Goal: Task Accomplishment & Management: Manage account settings

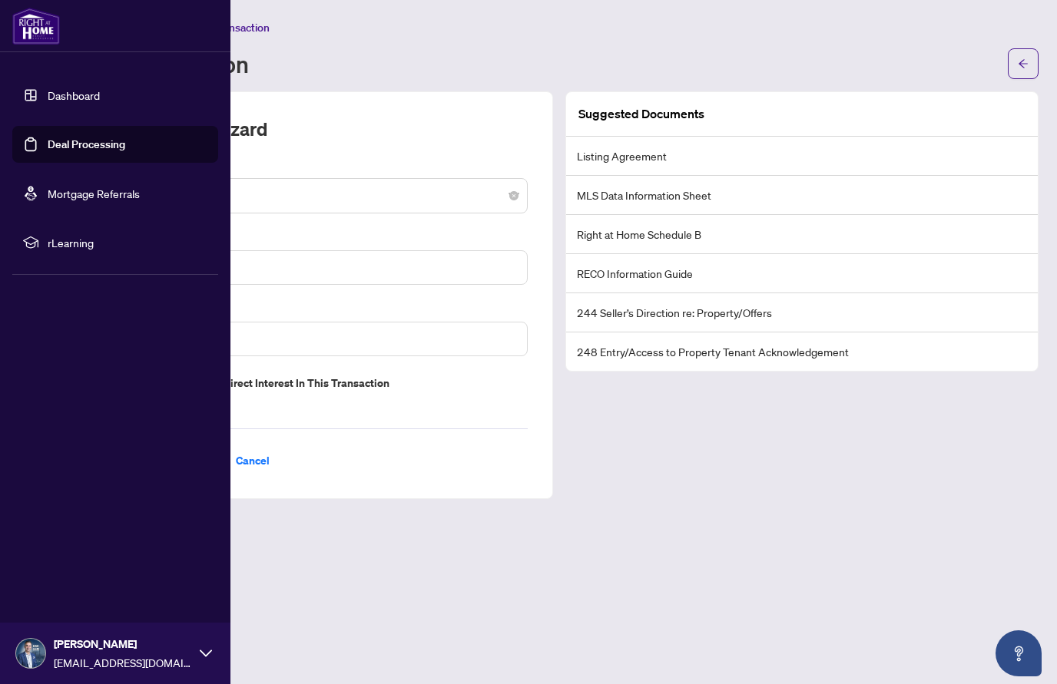
click at [64, 96] on link "Dashboard" at bounding box center [74, 95] width 52 height 14
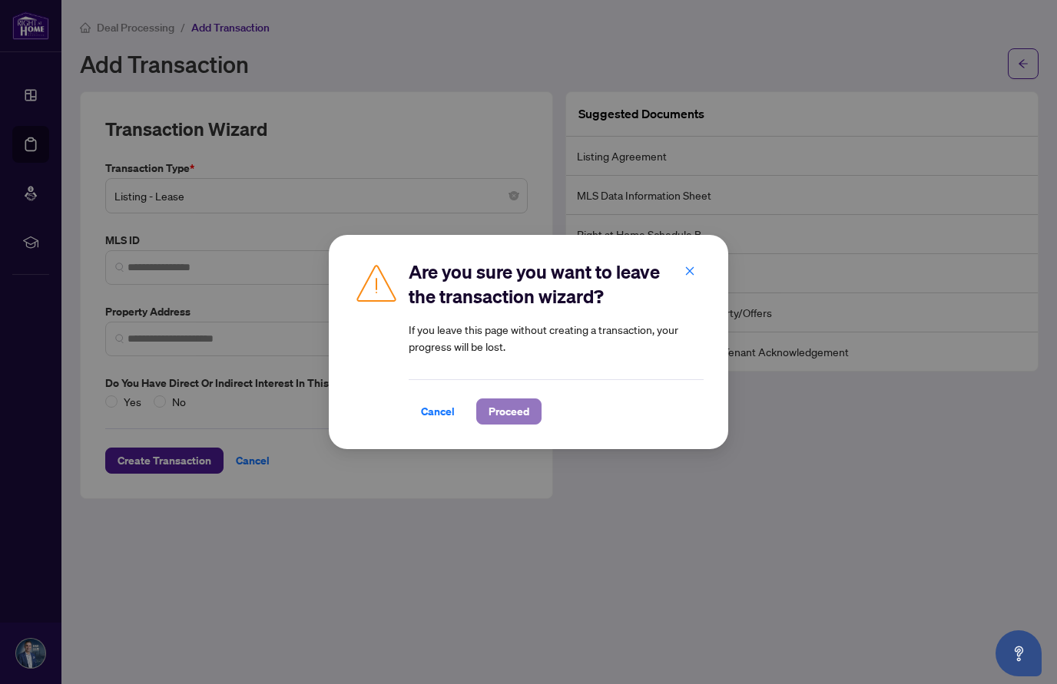
click at [513, 409] on span "Proceed" at bounding box center [509, 411] width 41 height 25
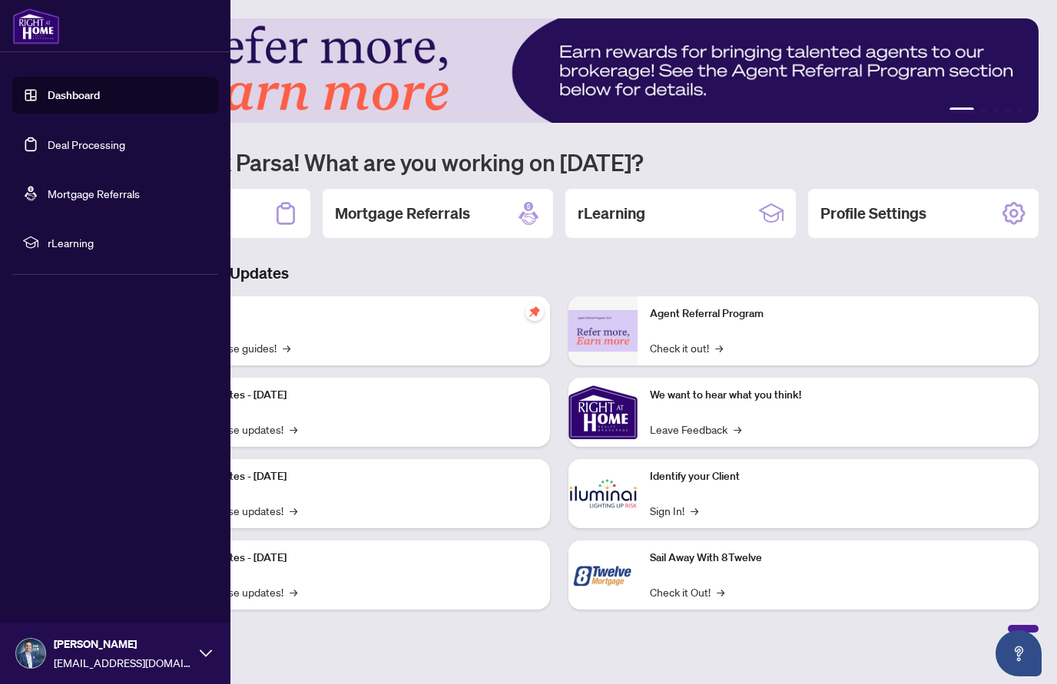
click at [64, 94] on link "Dashboard" at bounding box center [74, 95] width 52 height 14
click at [68, 144] on link "Deal Processing" at bounding box center [87, 145] width 78 height 14
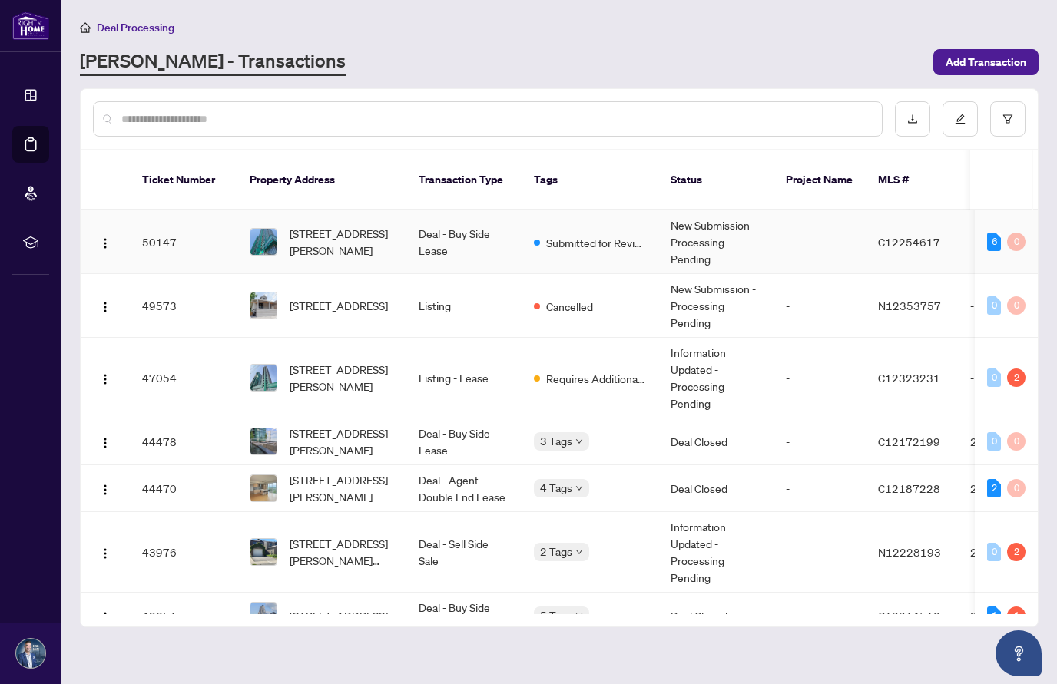
click at [450, 223] on td "Deal - Buy Side Lease" at bounding box center [463, 242] width 115 height 64
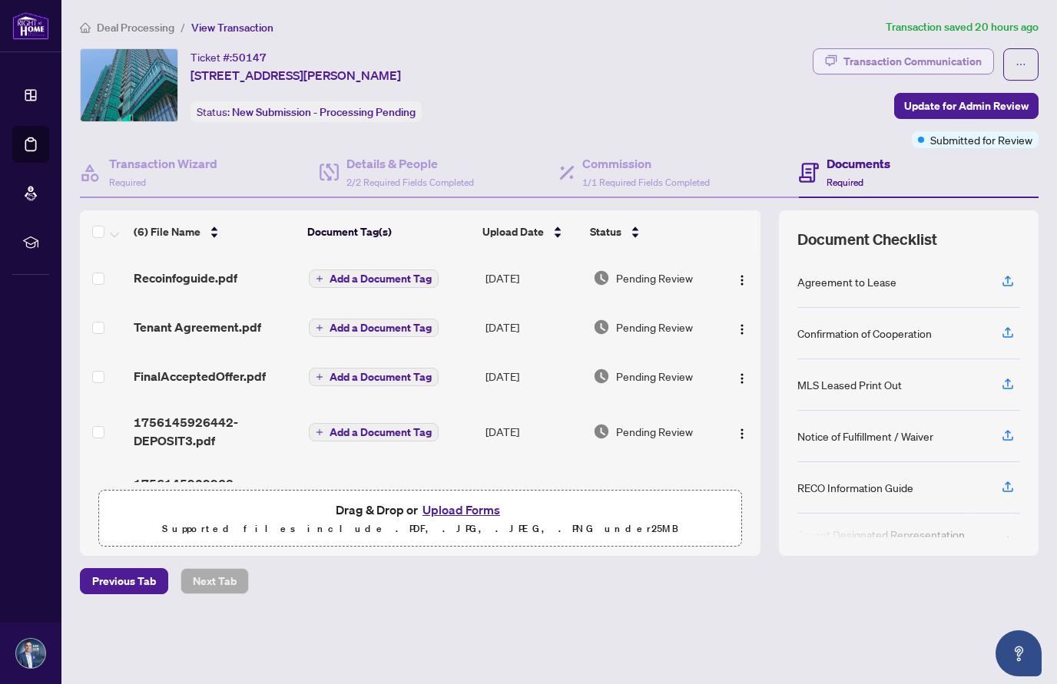
click at [868, 60] on div "Transaction Communication" at bounding box center [913, 61] width 138 height 25
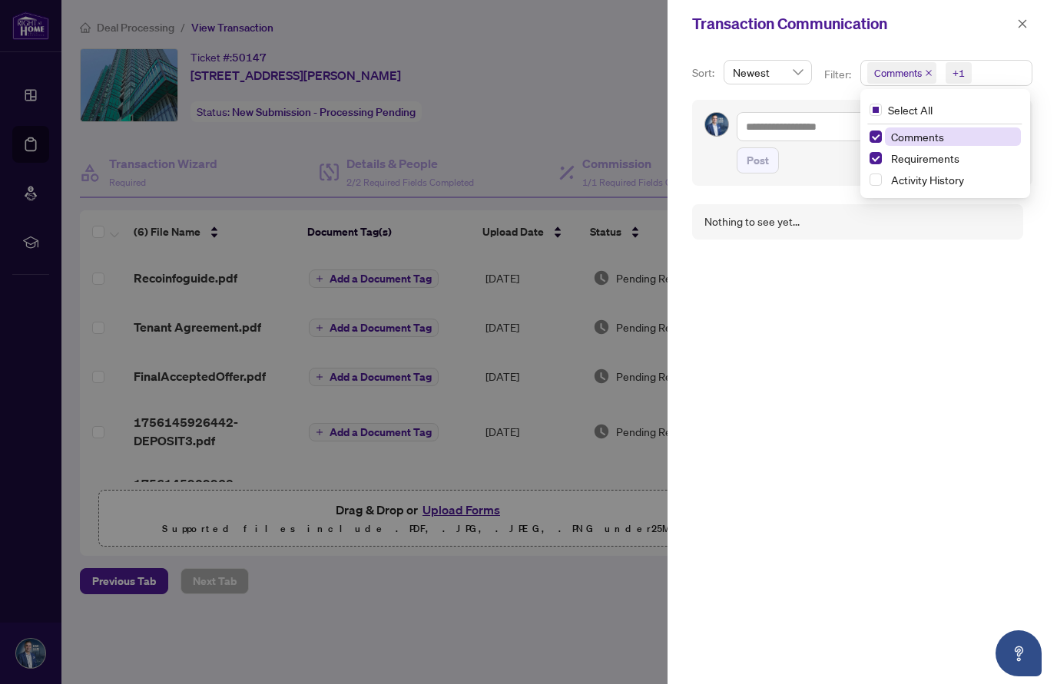
click at [880, 69] on span "Comments" at bounding box center [898, 72] width 48 height 15
click at [873, 136] on span "Select Comments" at bounding box center [876, 137] width 12 height 12
click at [812, 281] on div "Nothing to see yet..." at bounding box center [862, 435] width 340 height 480
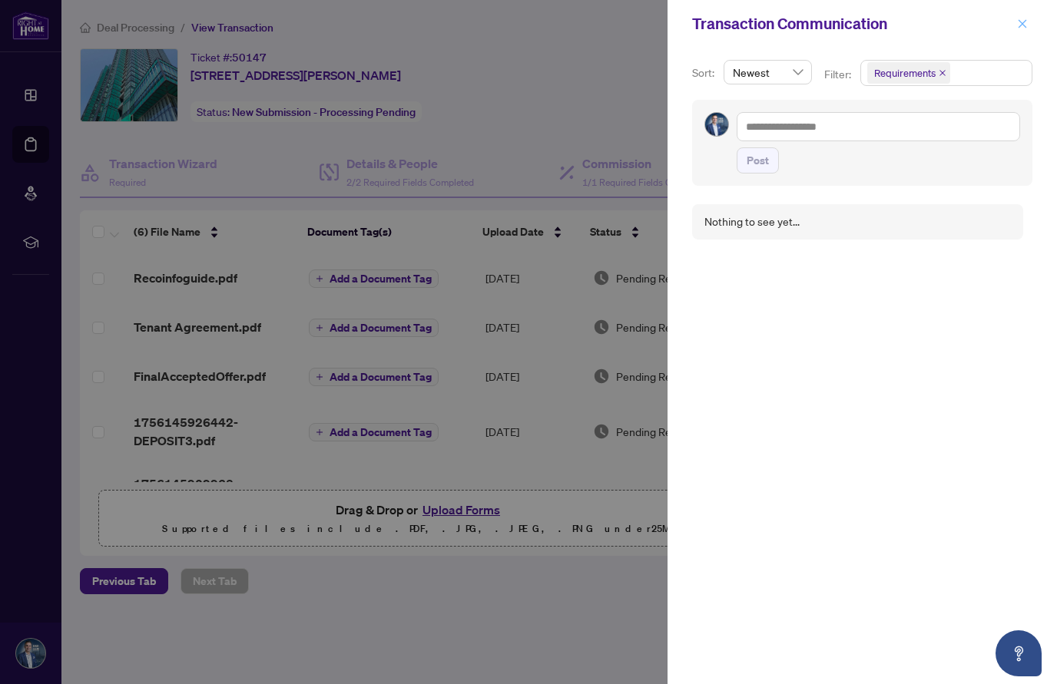
click at [1019, 23] on icon "close" at bounding box center [1022, 23] width 11 height 11
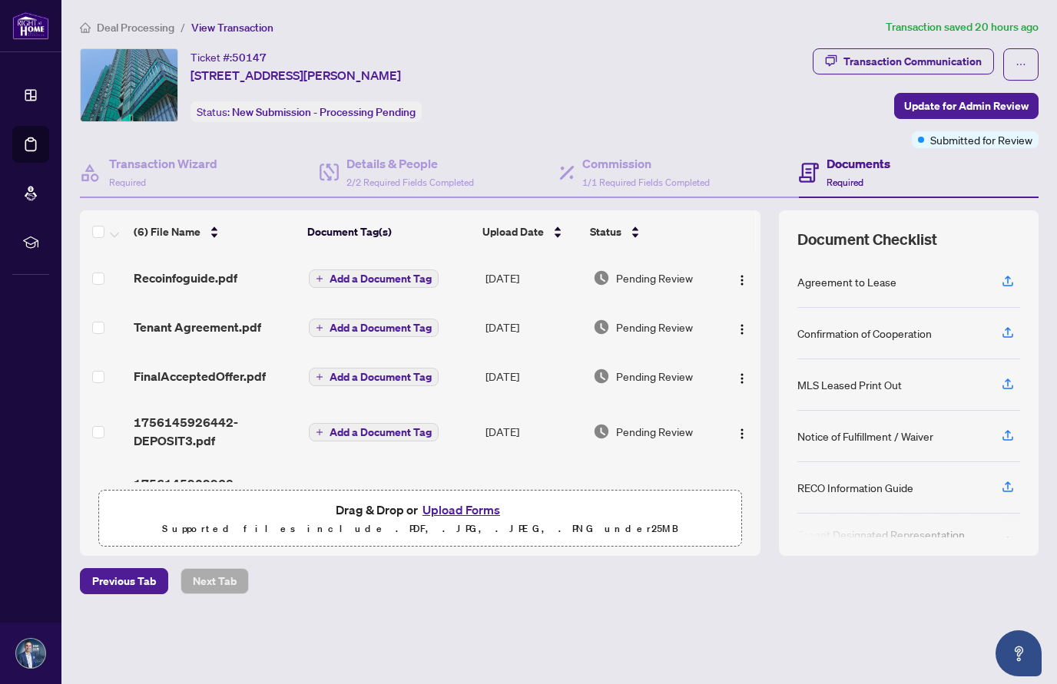
click at [638, 125] on div "Ticket #: 50147 [STREET_ADDRESS][PERSON_NAME] Status: New Submission - Processi…" at bounding box center [443, 98] width 733 height 100
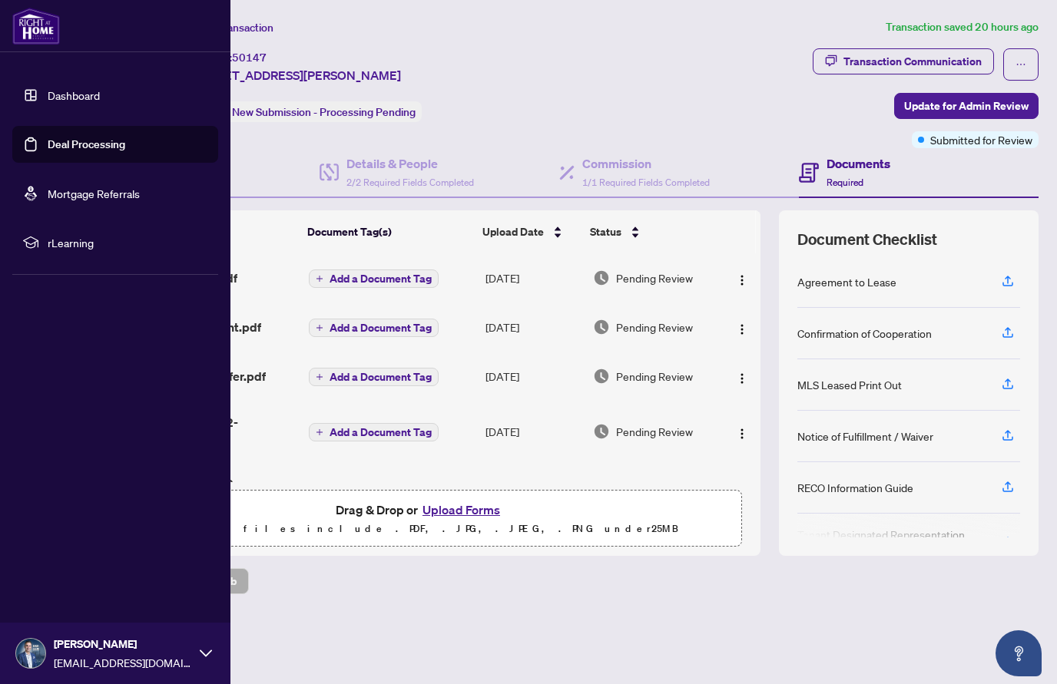
click at [68, 146] on link "Deal Processing" at bounding box center [87, 145] width 78 height 14
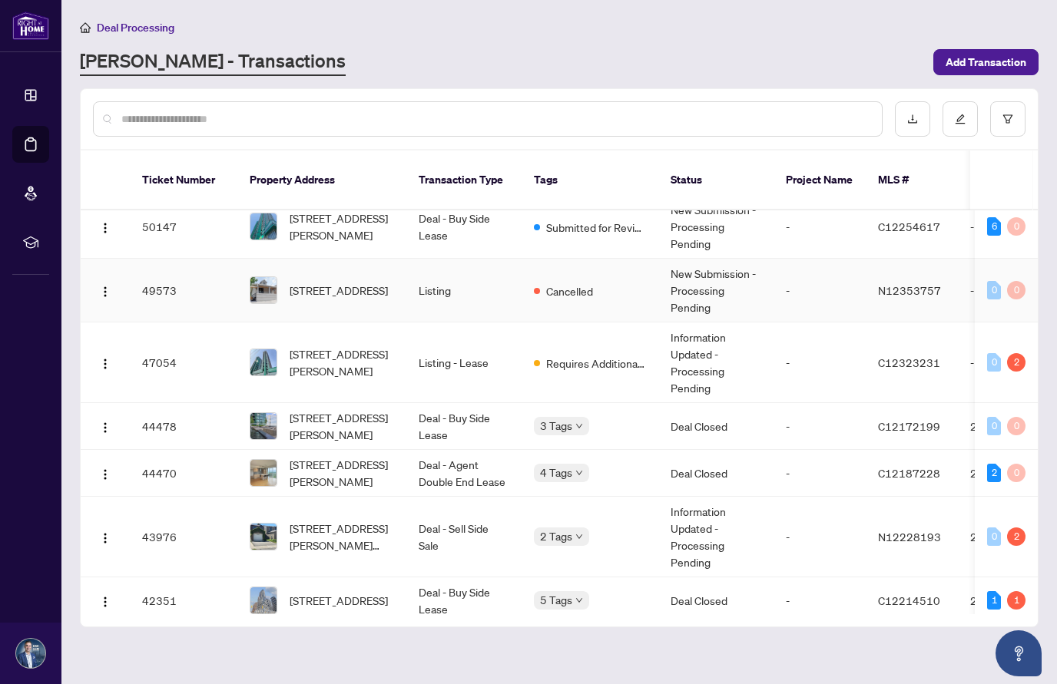
scroll to position [17, 0]
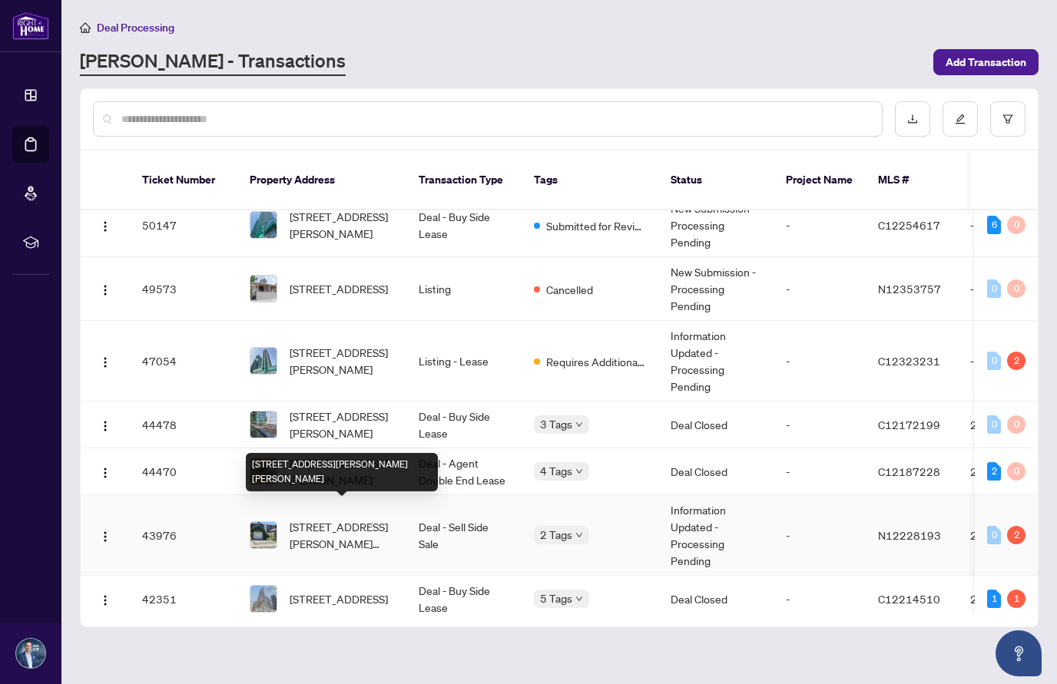
click at [344, 519] on span "[STREET_ADDRESS][PERSON_NAME][PERSON_NAME]" at bounding box center [342, 536] width 104 height 34
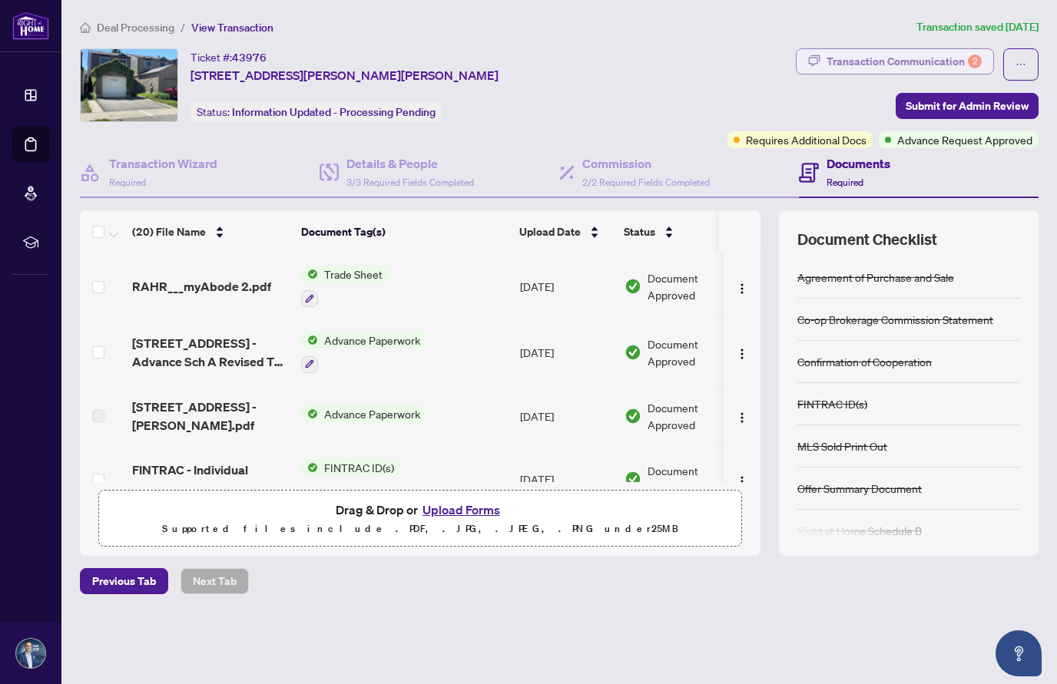
click at [930, 56] on div "Transaction Communication 2" at bounding box center [904, 61] width 155 height 25
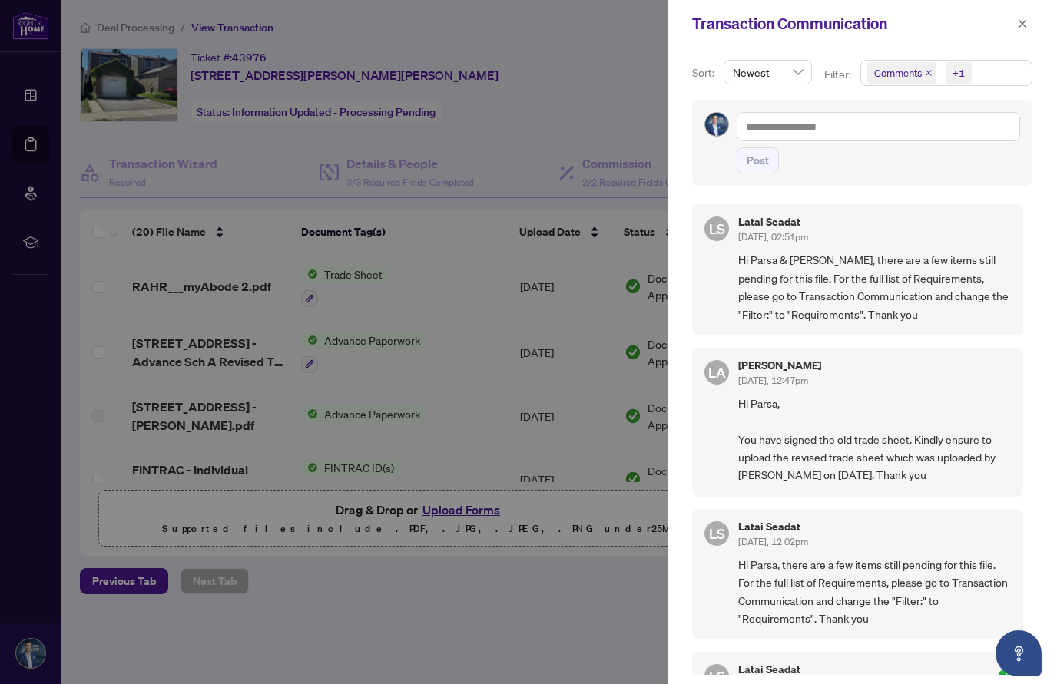
click at [901, 74] on span "Comments" at bounding box center [898, 72] width 48 height 15
click at [873, 136] on span "Select Comments" at bounding box center [876, 137] width 12 height 12
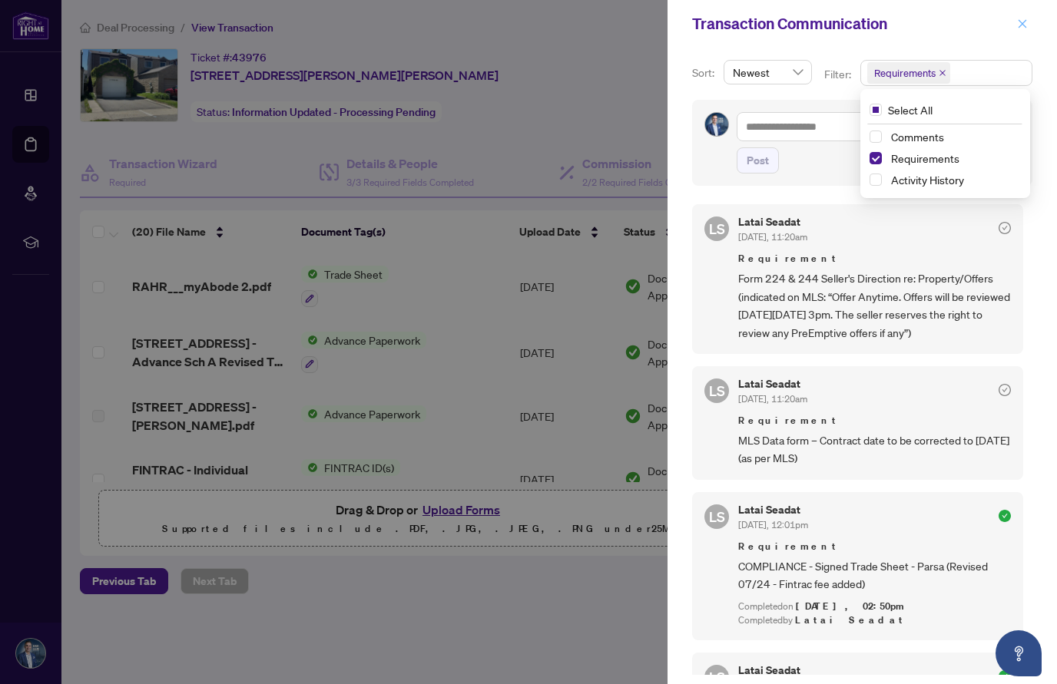
click at [1020, 24] on icon "close" at bounding box center [1022, 23] width 11 height 11
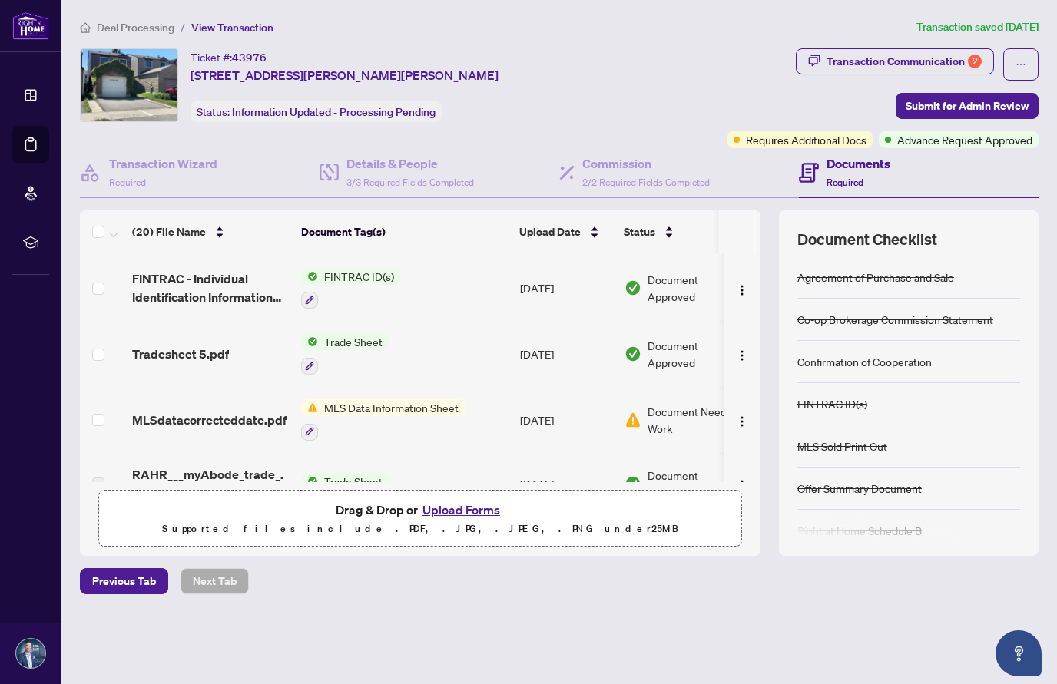
scroll to position [192, 0]
click at [330, 403] on span "MLS Data Information Sheet" at bounding box center [391, 407] width 147 height 17
click at [338, 399] on span "MLS Data Information Sheet" at bounding box center [391, 407] width 147 height 17
click at [258, 414] on span "MLSdatacorrecteddate.pdf" at bounding box center [209, 419] width 154 height 18
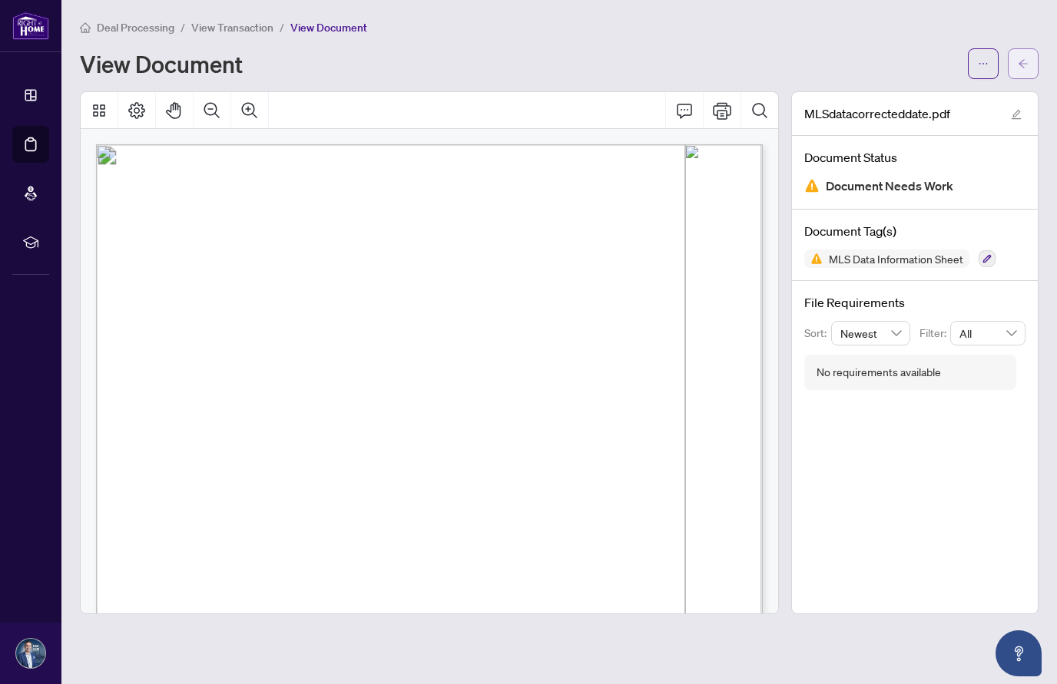
click at [1024, 65] on icon "arrow-left" at bounding box center [1023, 63] width 11 height 11
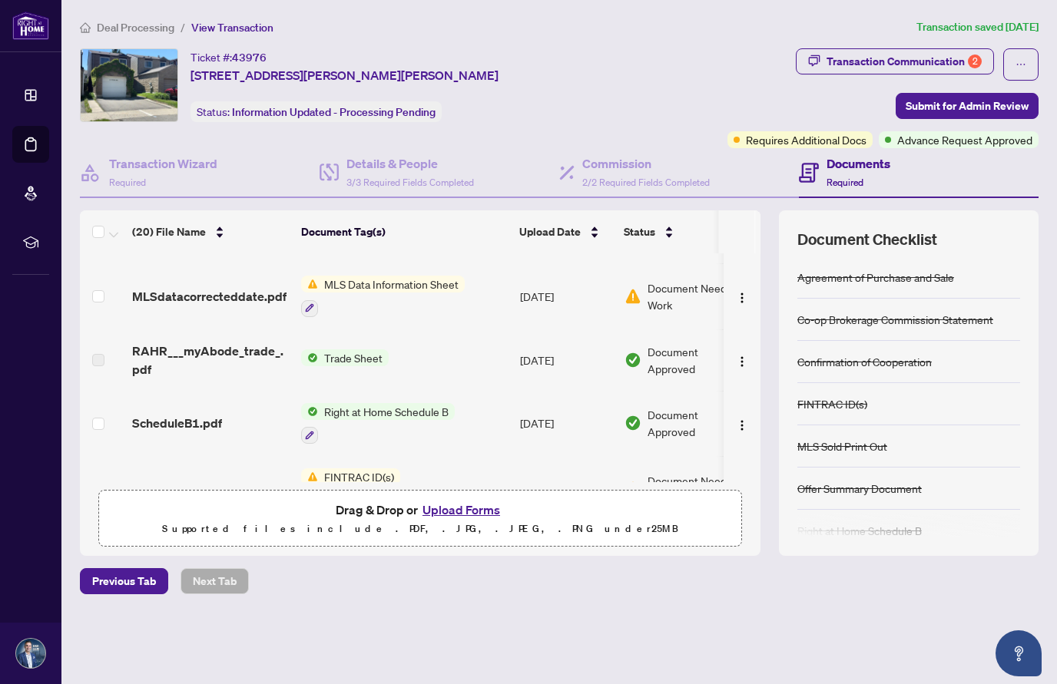
scroll to position [346, 0]
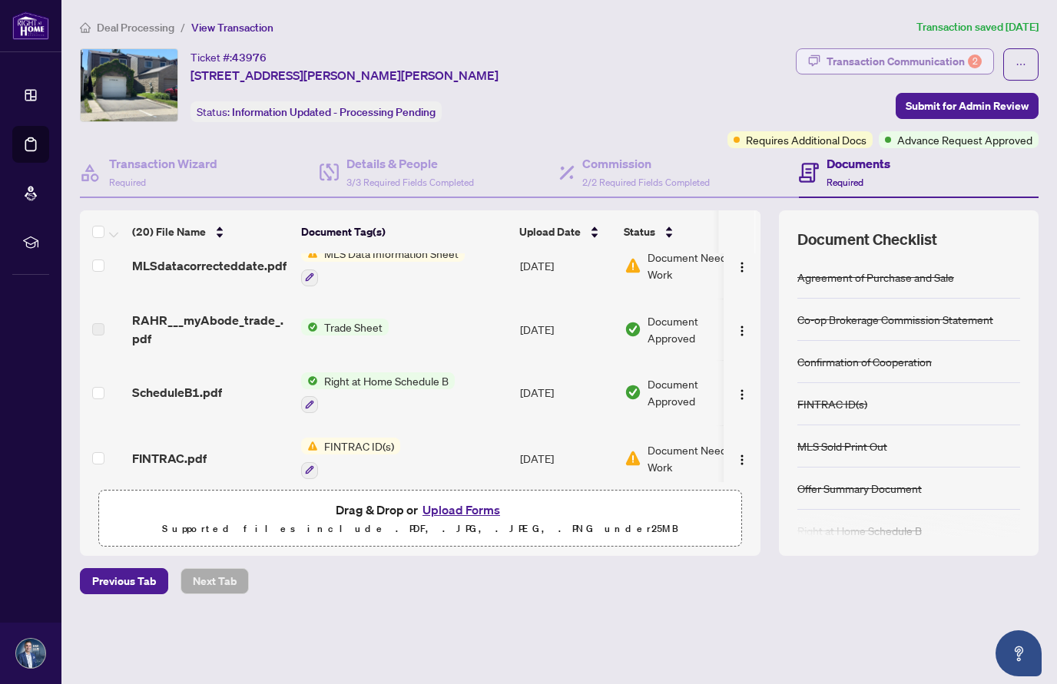
click at [905, 62] on div "Transaction Communication 2" at bounding box center [904, 61] width 155 height 25
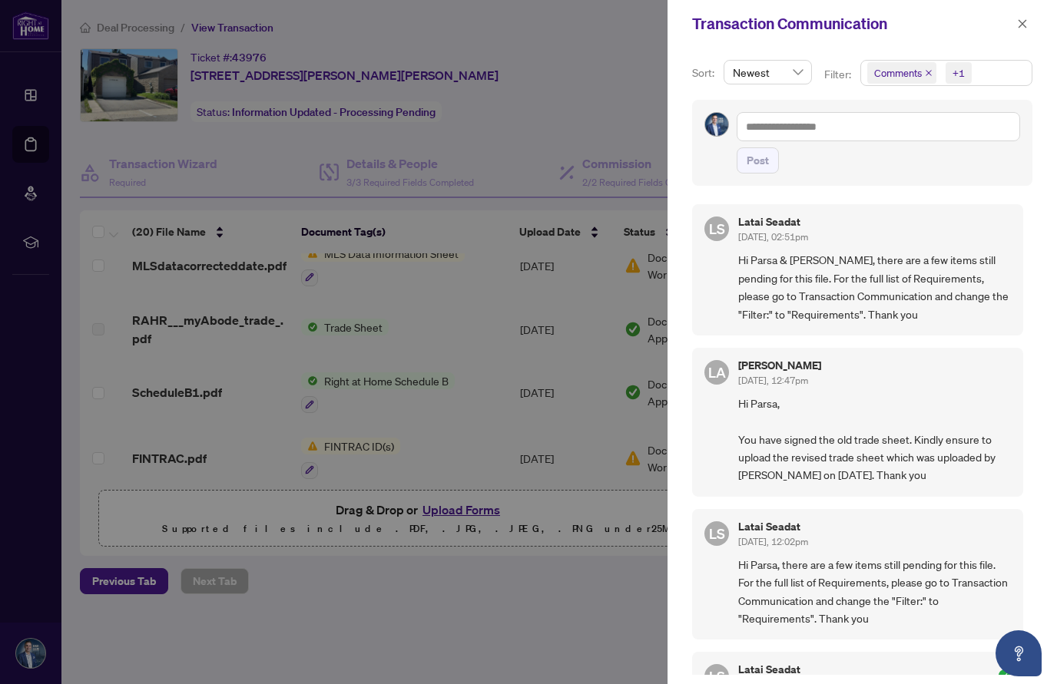
click at [892, 77] on span "Comments" at bounding box center [898, 72] width 48 height 15
click at [872, 153] on span "Select Requirements" at bounding box center [876, 158] width 12 height 12
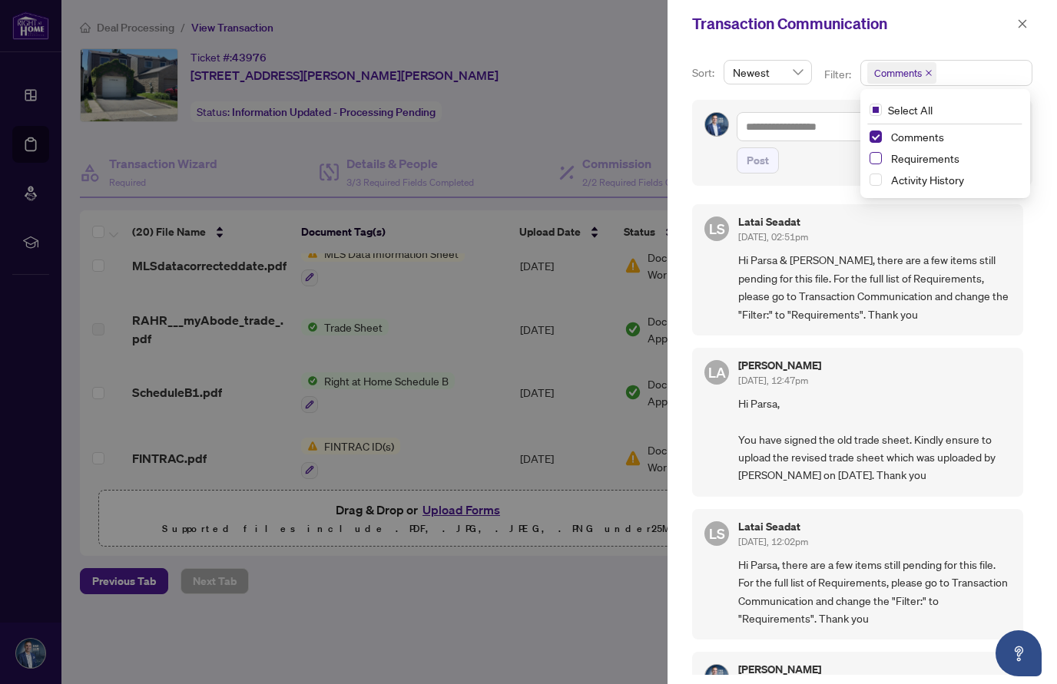
click at [870, 160] on span "Select Requirements" at bounding box center [876, 158] width 12 height 12
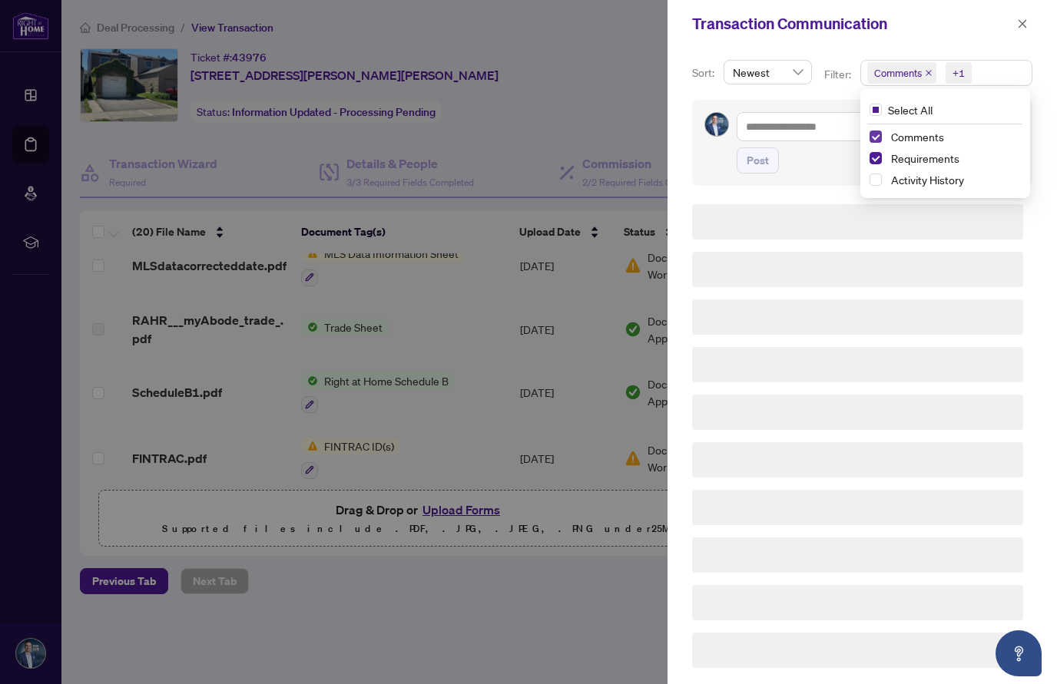
click at [871, 137] on span "Select Comments" at bounding box center [876, 137] width 12 height 12
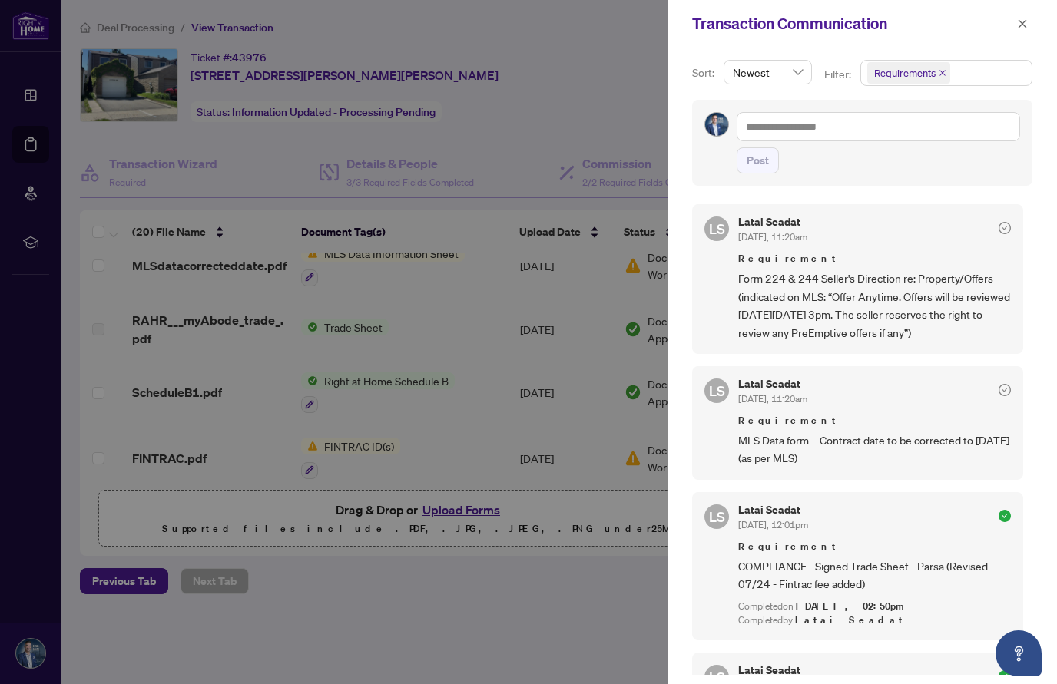
drag, startPoint x: 834, startPoint y: 293, endPoint x: 907, endPoint y: 357, distance: 96.9
click at [907, 342] on span "Form 224 & 244 Seller's Direction re: Property/Offers (indicated on MLS: “Offer…" at bounding box center [874, 306] width 273 height 72
copy span "Offer Anytime. Offers will be reviewed [DATE][DATE] 3pm. The seller reserves th…"
click at [623, 122] on div at bounding box center [528, 342] width 1057 height 684
click at [1024, 22] on icon "close" at bounding box center [1023, 23] width 8 height 8
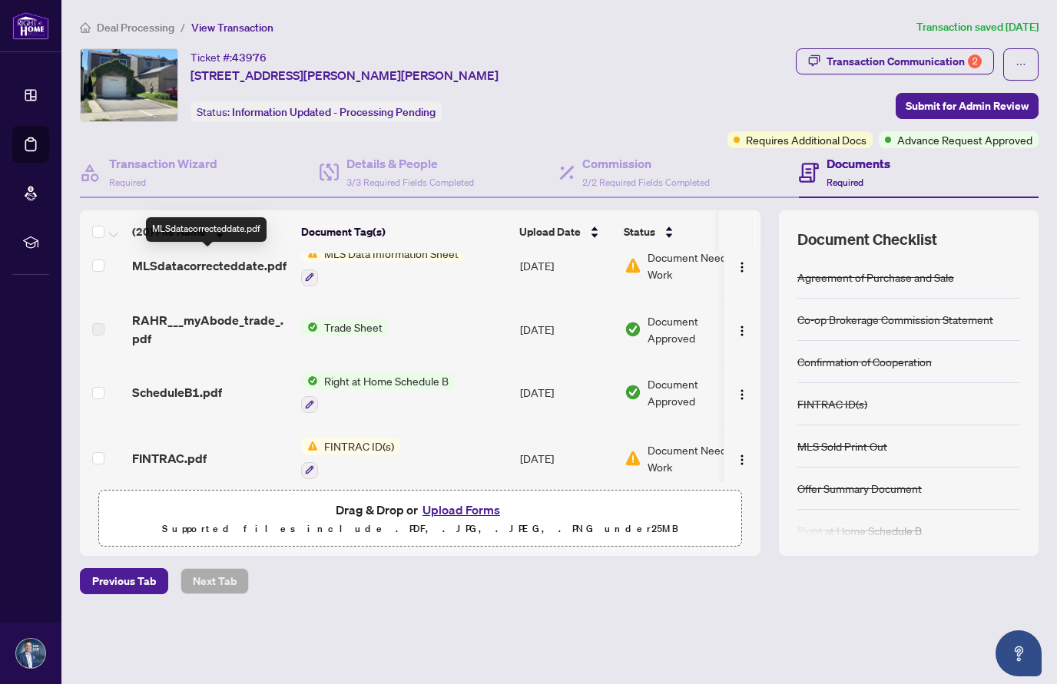
click at [243, 257] on span "MLSdatacorrecteddate.pdf" at bounding box center [209, 266] width 154 height 18
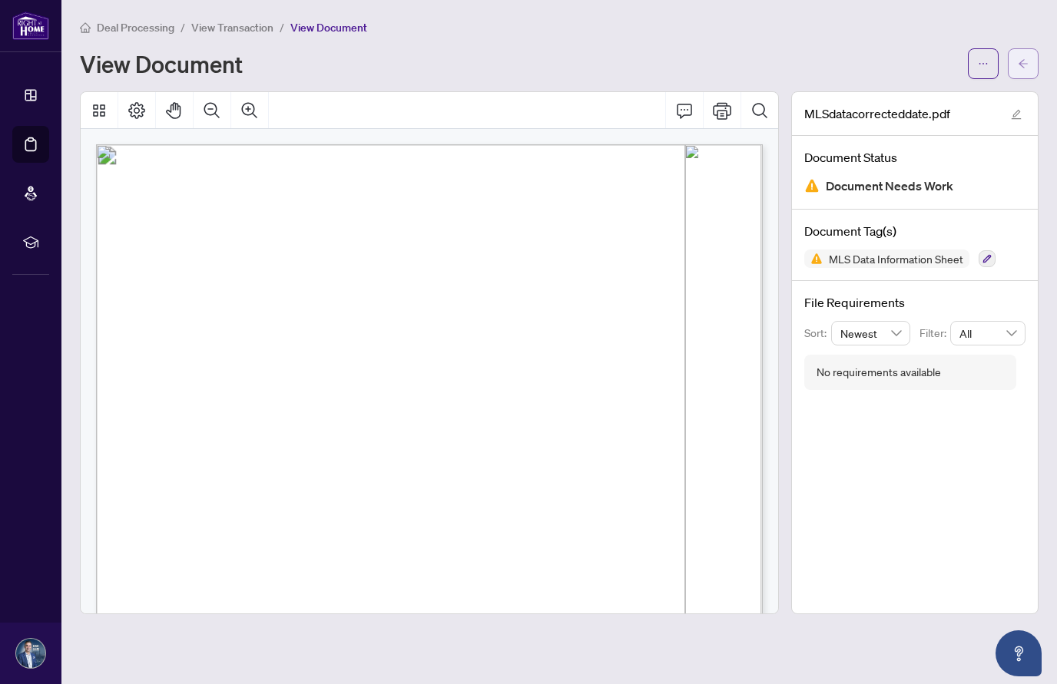
click at [1019, 63] on icon "arrow-left" at bounding box center [1023, 63] width 9 height 8
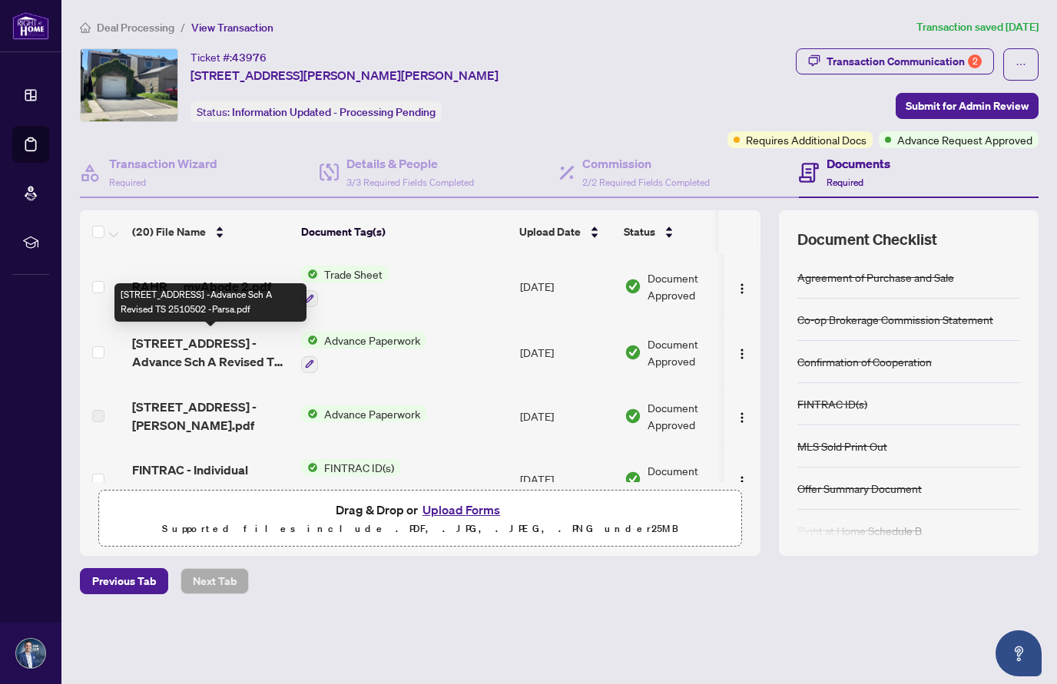
click at [233, 343] on span "[STREET_ADDRESS] -Advance Sch A Revised TS 2510502 -Parsa.pdf" at bounding box center [210, 352] width 157 height 37
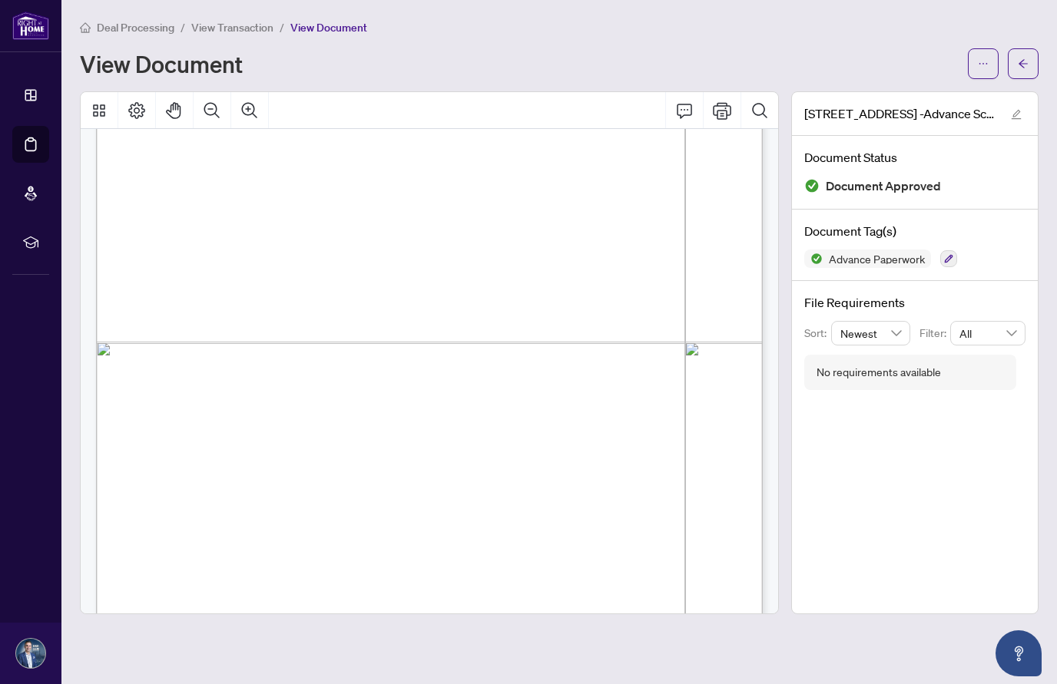
scroll to position [1294, 0]
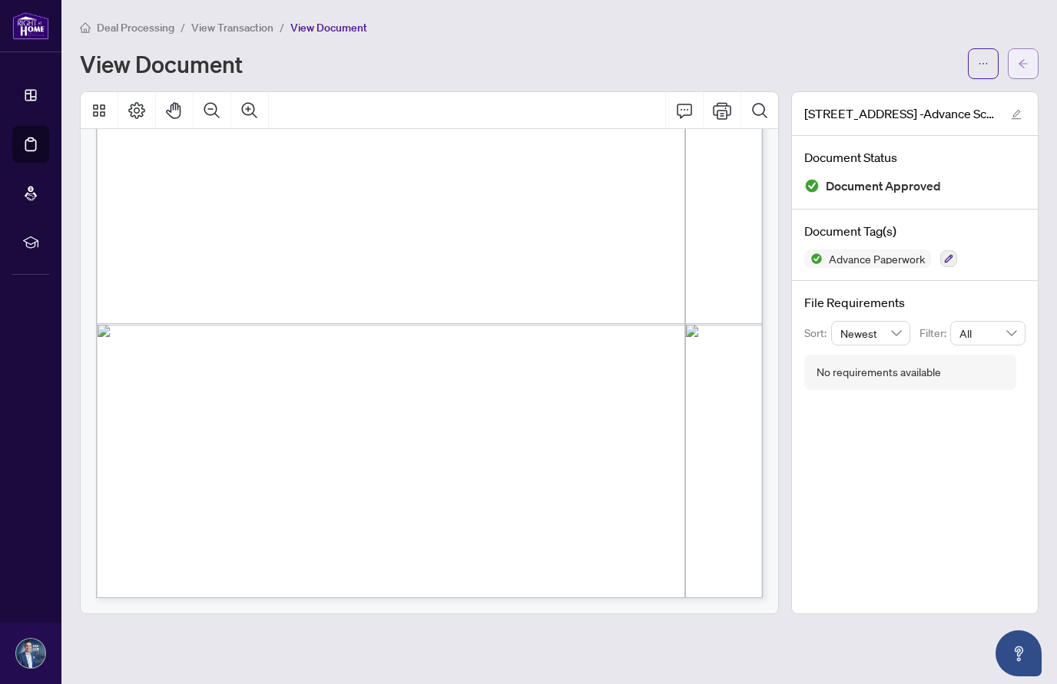
click at [1020, 66] on icon "arrow-left" at bounding box center [1023, 63] width 11 height 11
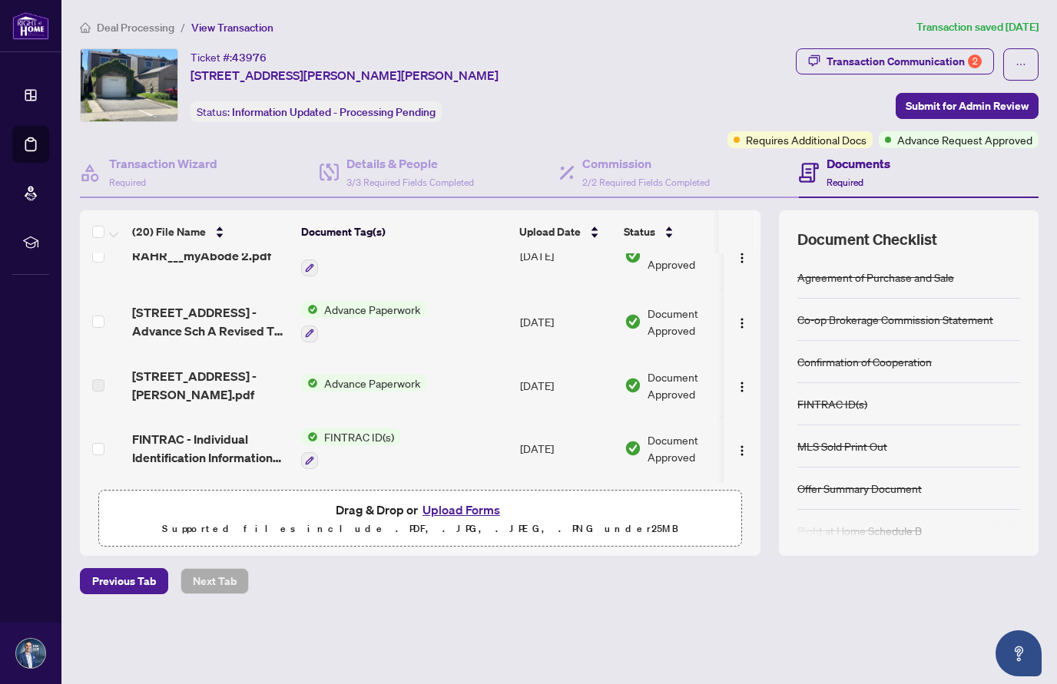
scroll to position [38, 0]
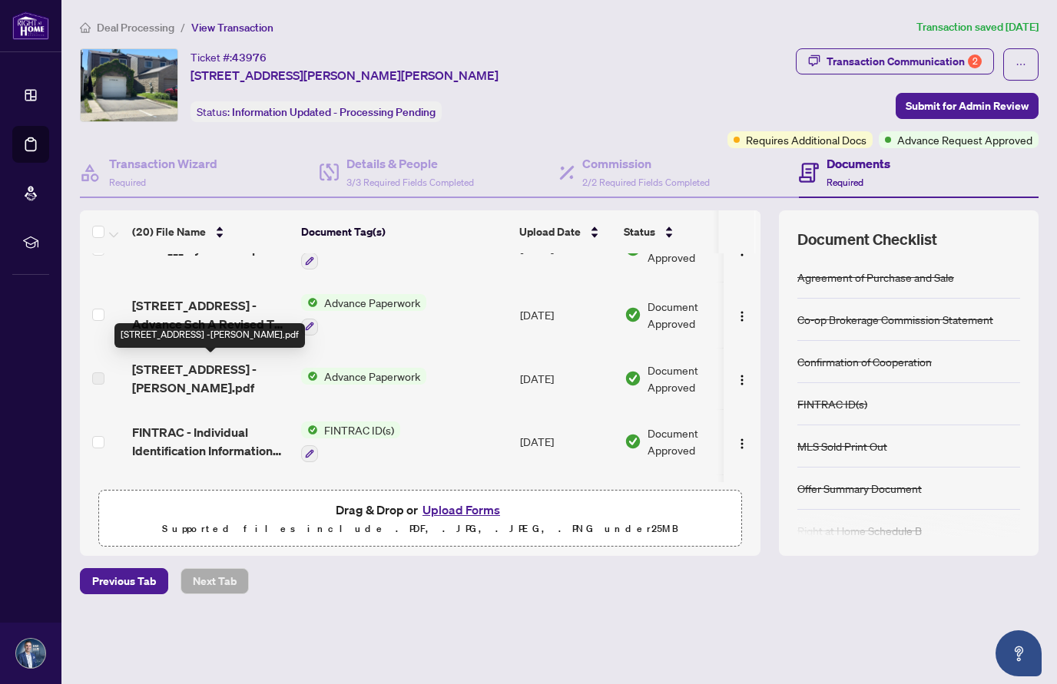
click at [201, 376] on span "[STREET_ADDRESS] -[PERSON_NAME].pdf" at bounding box center [210, 378] width 157 height 37
click at [200, 384] on span "[STREET_ADDRESS] -[PERSON_NAME].pdf" at bounding box center [210, 378] width 157 height 37
click at [358, 376] on span "Advance Paperwork" at bounding box center [372, 376] width 108 height 17
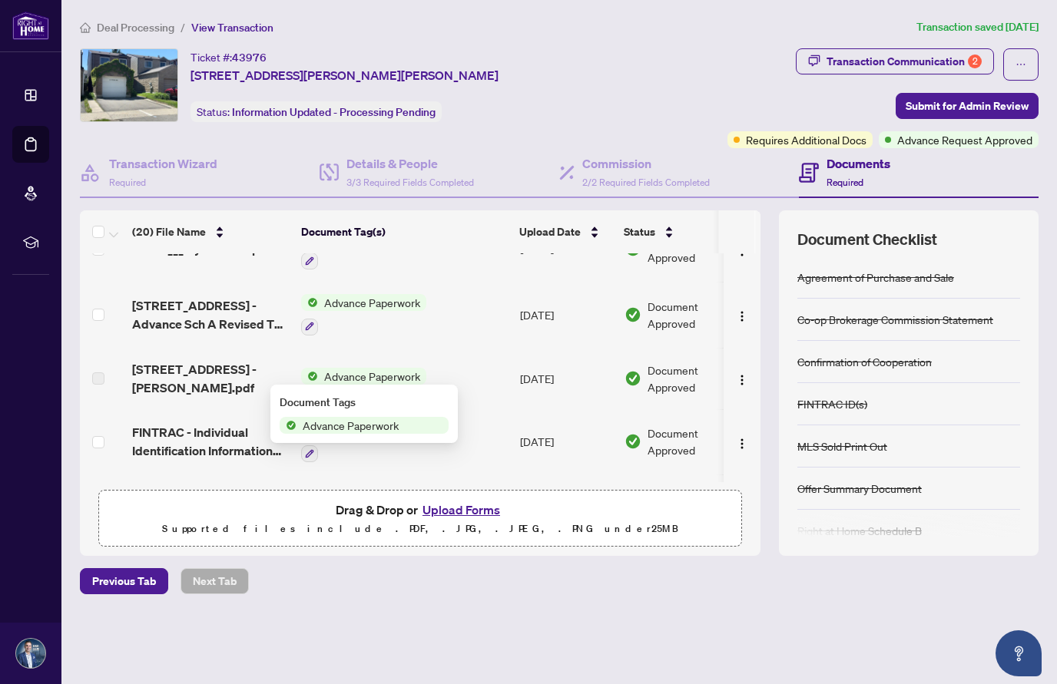
click at [358, 377] on span "Advance Paperwork" at bounding box center [372, 376] width 108 height 17
click at [365, 370] on span "Advance Paperwork" at bounding box center [372, 376] width 108 height 17
click at [328, 426] on span "Advance Paperwork" at bounding box center [351, 425] width 108 height 17
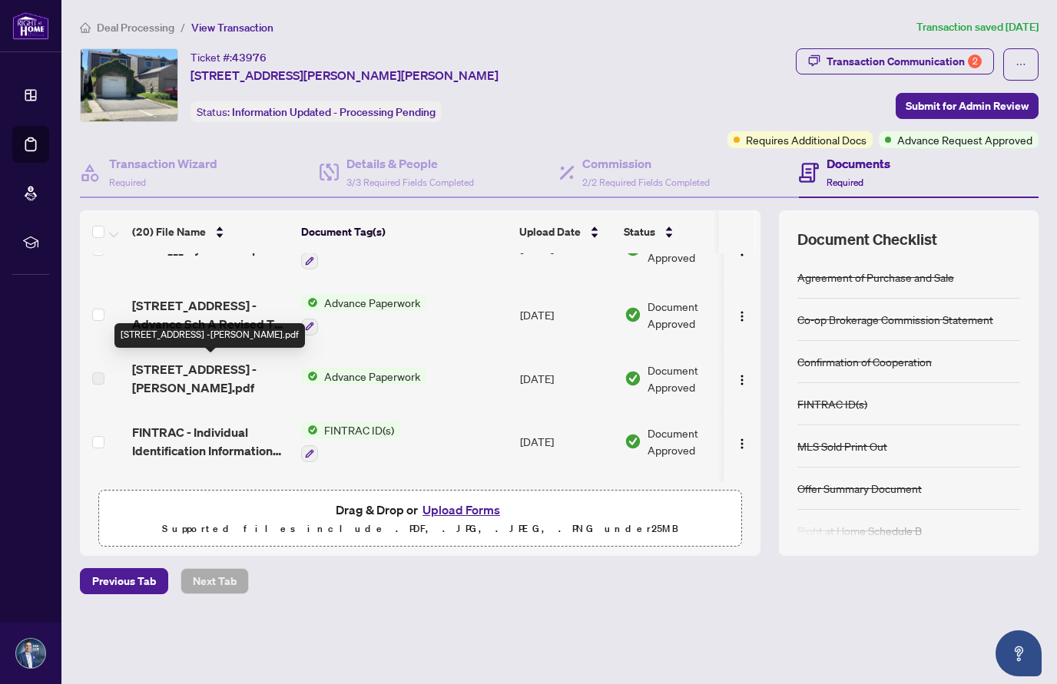
click at [232, 378] on span "[STREET_ADDRESS] -[PERSON_NAME].pdf" at bounding box center [210, 378] width 157 height 37
click at [337, 372] on span "Advance Paperwork" at bounding box center [372, 376] width 108 height 17
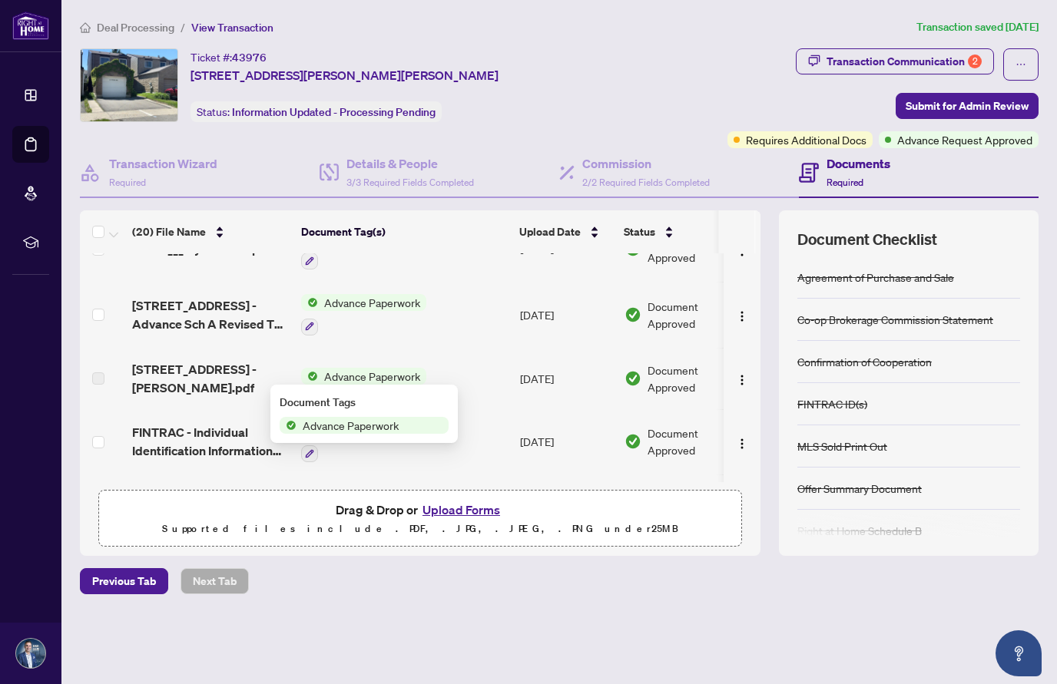
click at [337, 374] on span "Advance Paperwork" at bounding box center [372, 376] width 108 height 17
click at [337, 375] on span "Advance Paperwork" at bounding box center [372, 376] width 108 height 17
click at [346, 370] on span "Advance Paperwork" at bounding box center [372, 376] width 108 height 17
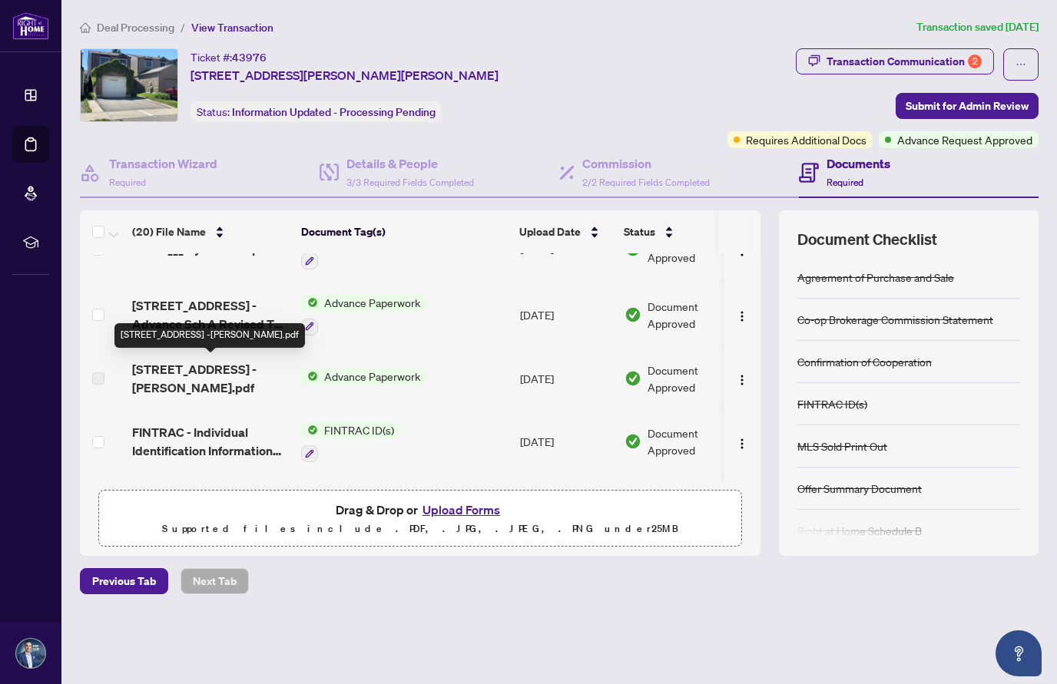
click at [250, 378] on span "[STREET_ADDRESS] -[PERSON_NAME].pdf" at bounding box center [210, 378] width 157 height 37
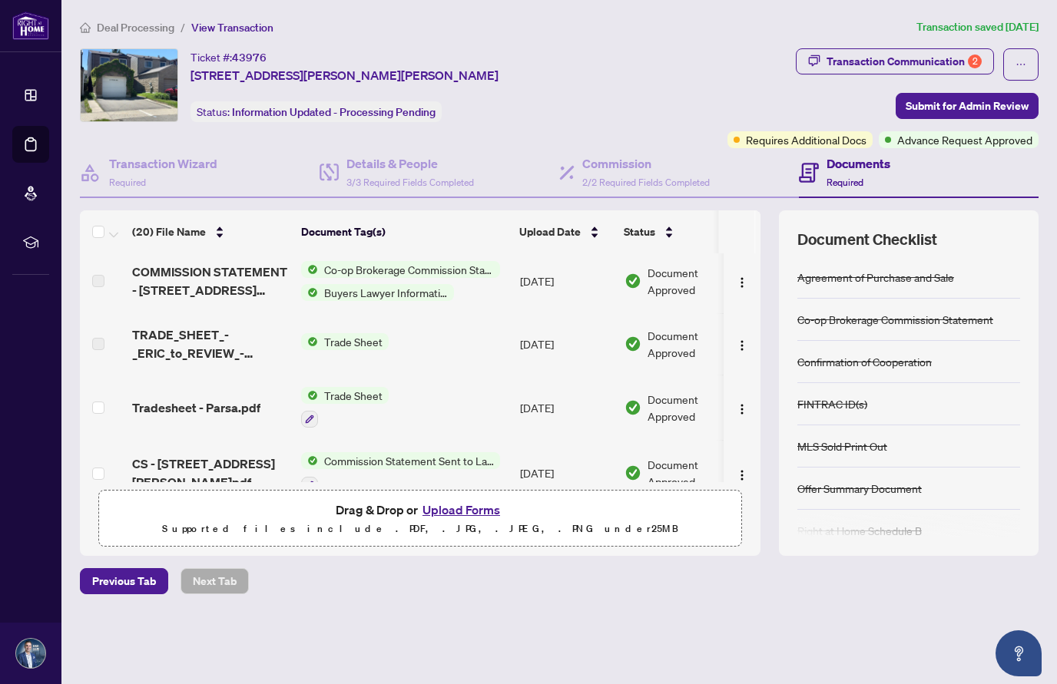
scroll to position [393, 0]
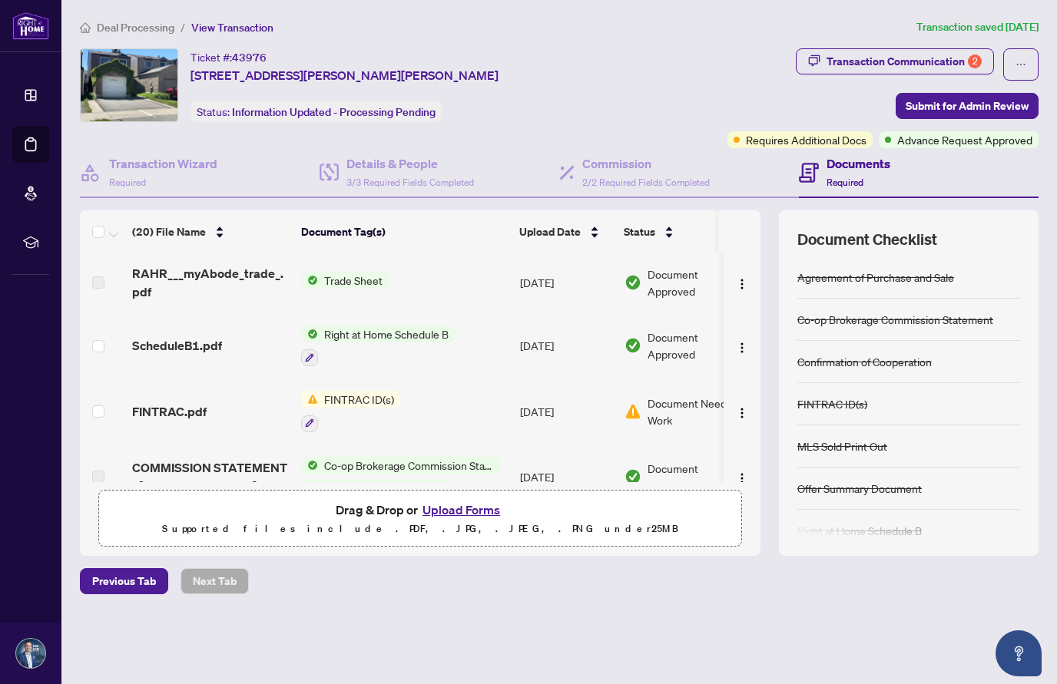
click at [366, 391] on span "FINTRAC ID(s)" at bounding box center [359, 399] width 82 height 17
click at [331, 465] on span "FINTRAC ID(s)" at bounding box center [324, 469] width 82 height 17
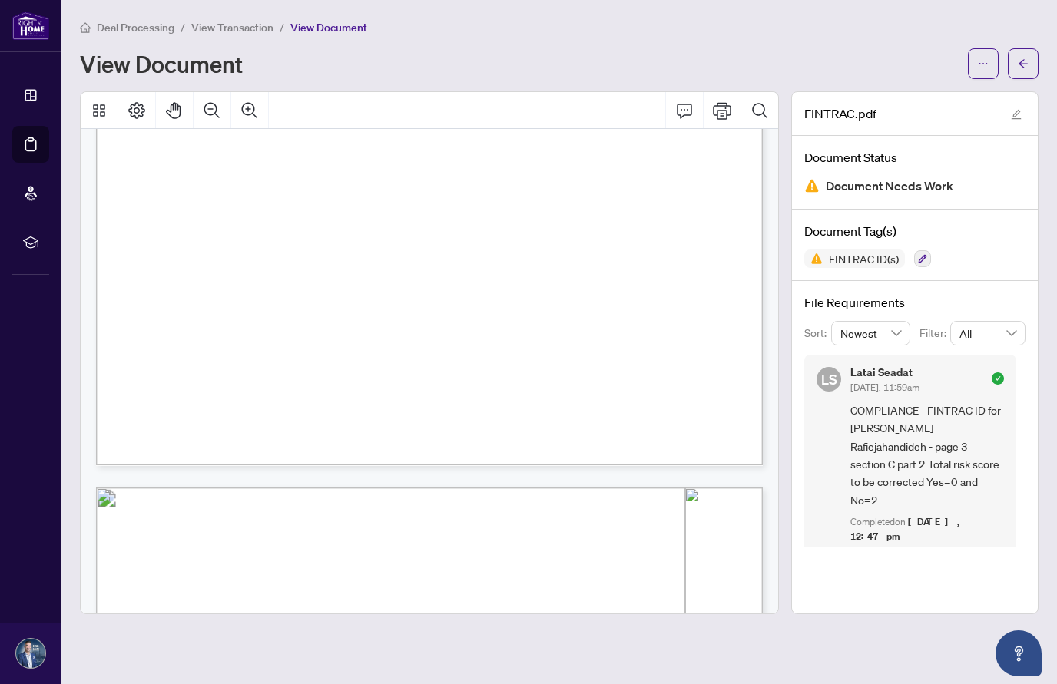
scroll to position [2232, 0]
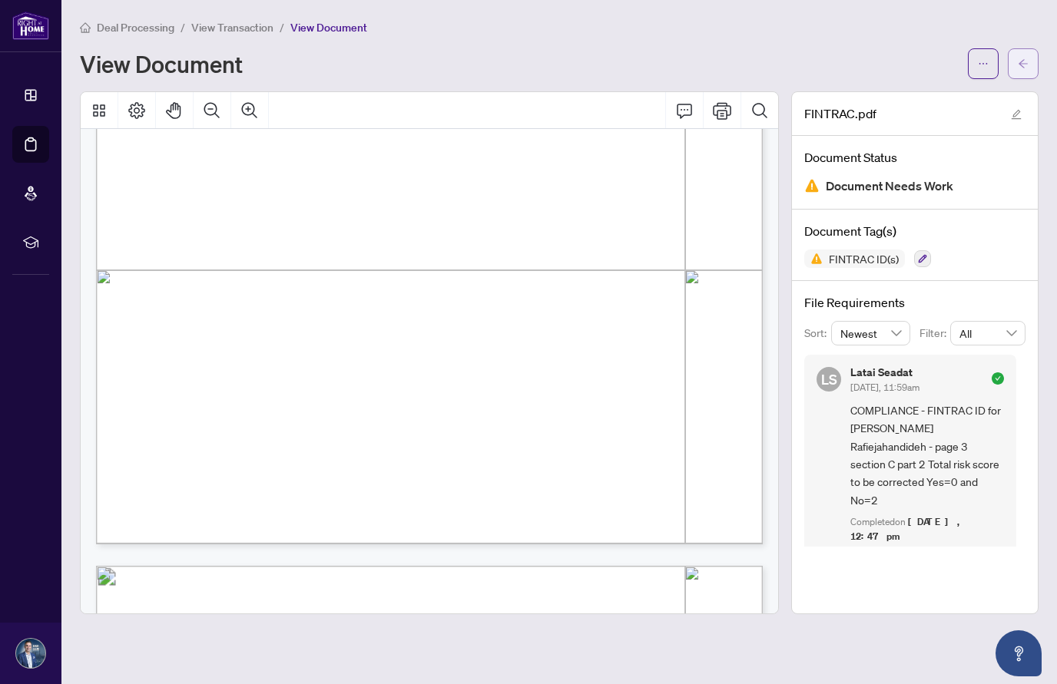
click at [1021, 61] on icon "arrow-left" at bounding box center [1023, 63] width 11 height 11
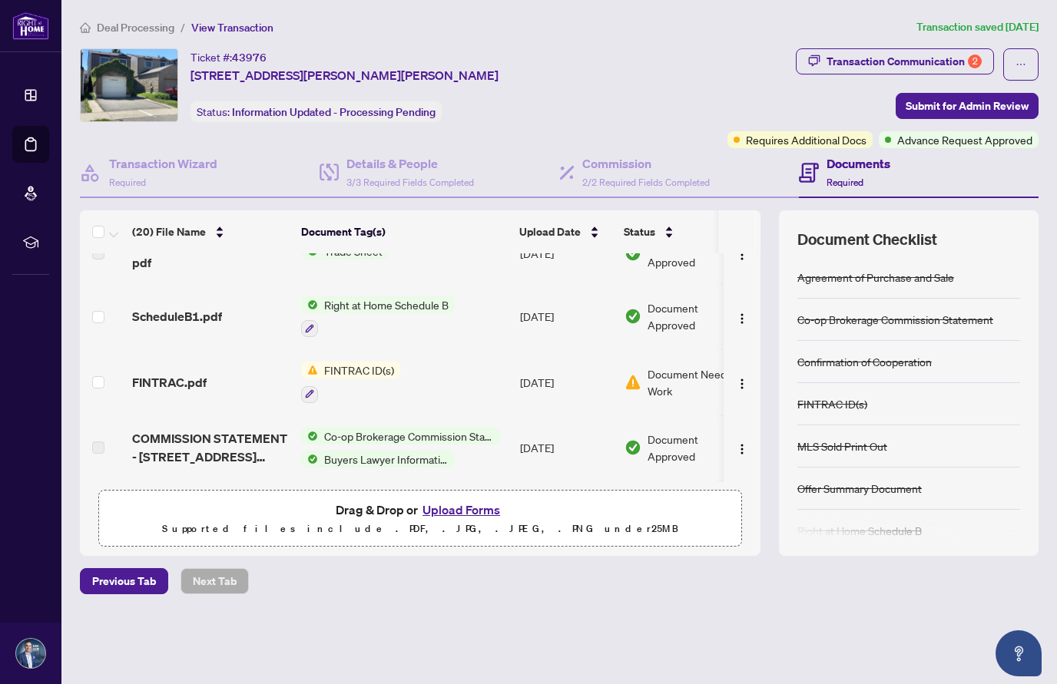
scroll to position [433, 0]
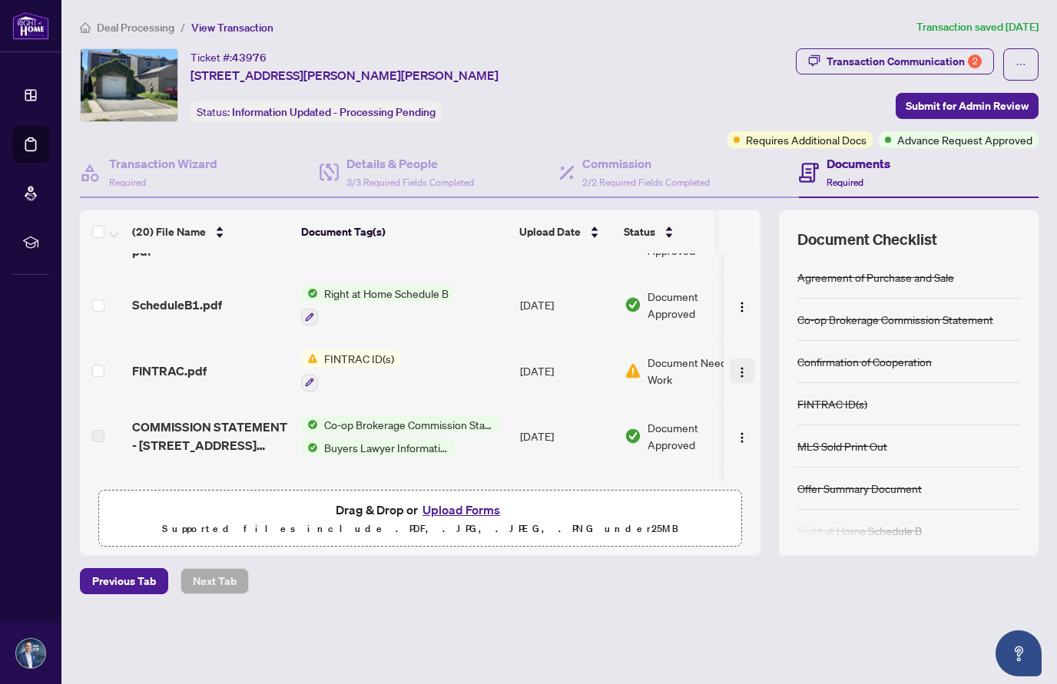
click at [738, 366] on img "button" at bounding box center [742, 372] width 12 height 12
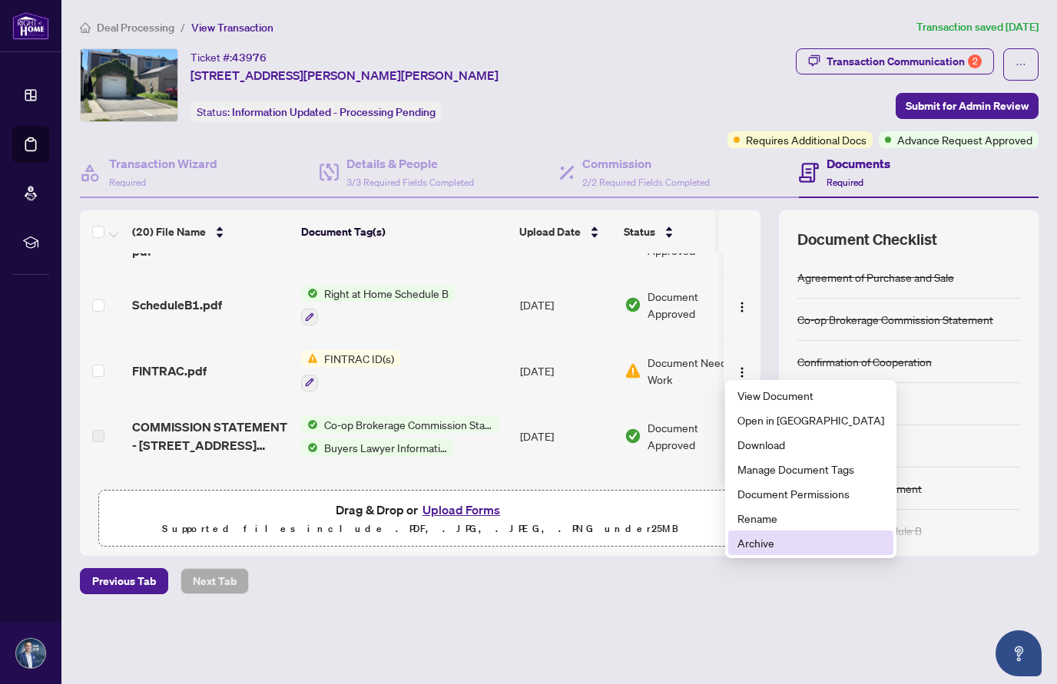
click at [756, 544] on span "Archive" at bounding box center [811, 543] width 147 height 17
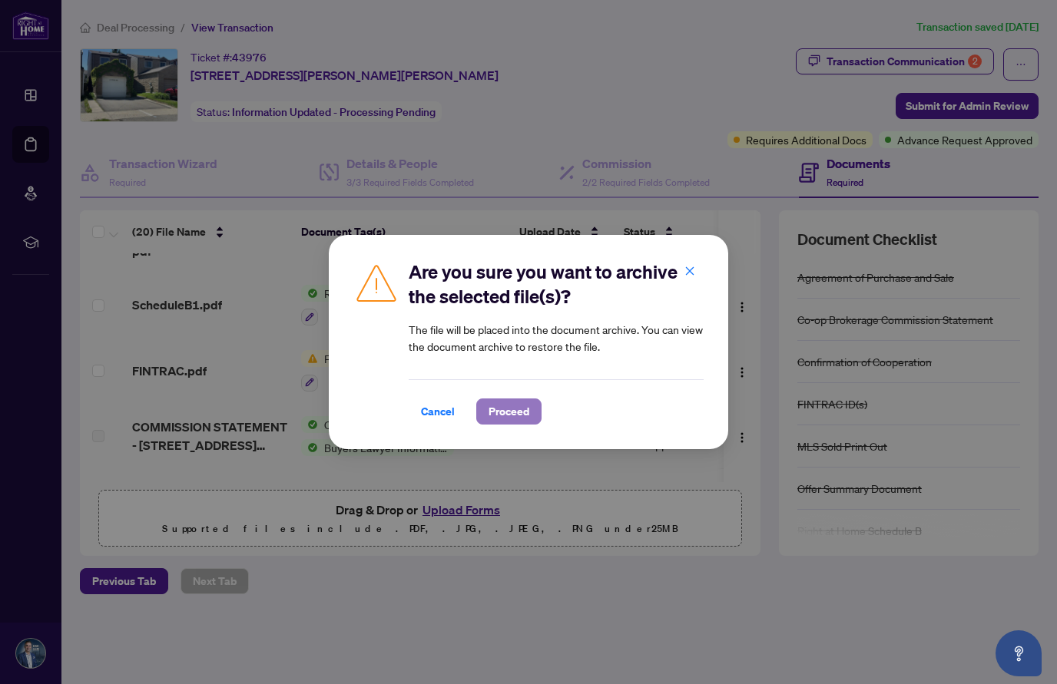
click at [525, 413] on span "Proceed" at bounding box center [509, 411] width 41 height 25
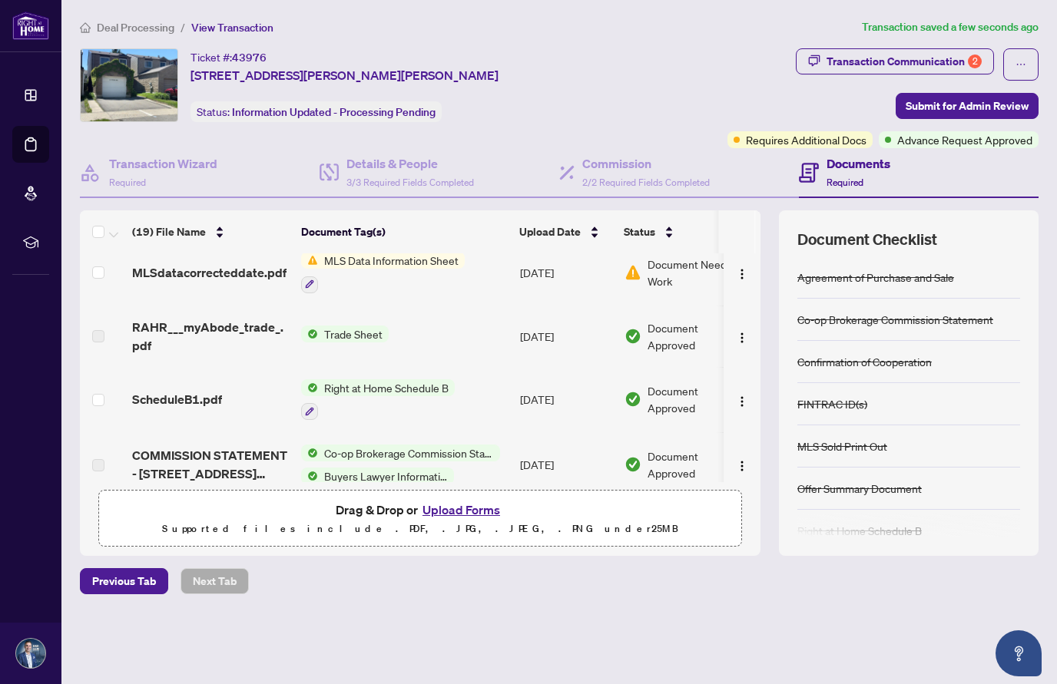
scroll to position [316, 0]
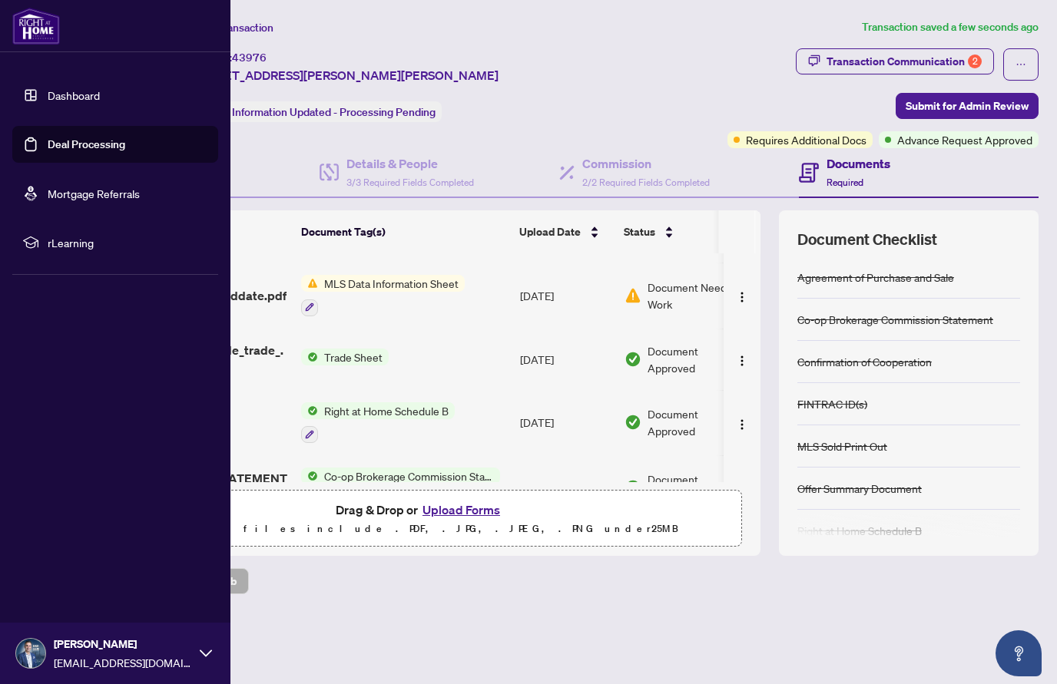
click at [64, 145] on link "Deal Processing" at bounding box center [87, 145] width 78 height 14
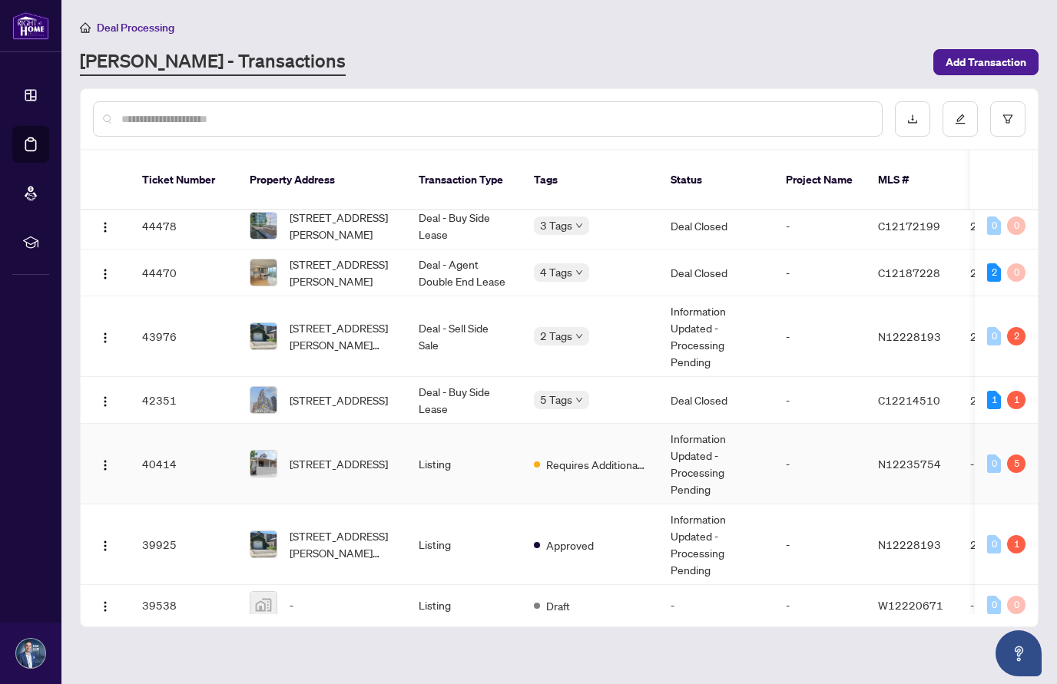
scroll to position [217, 0]
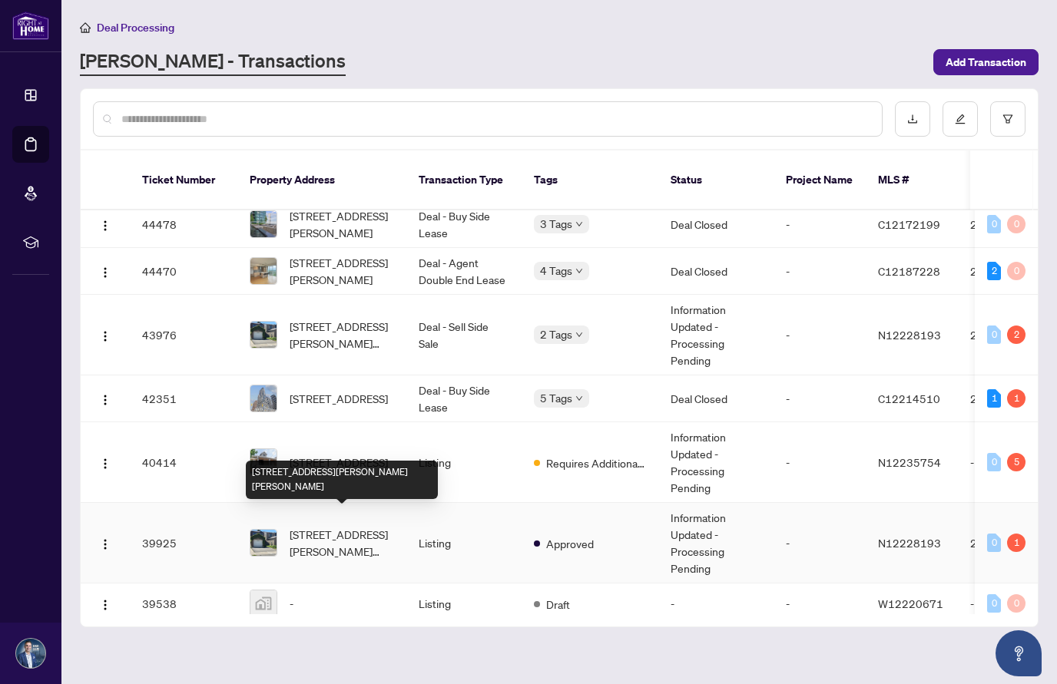
click at [321, 526] on span "[STREET_ADDRESS][PERSON_NAME][PERSON_NAME]" at bounding box center [342, 543] width 104 height 34
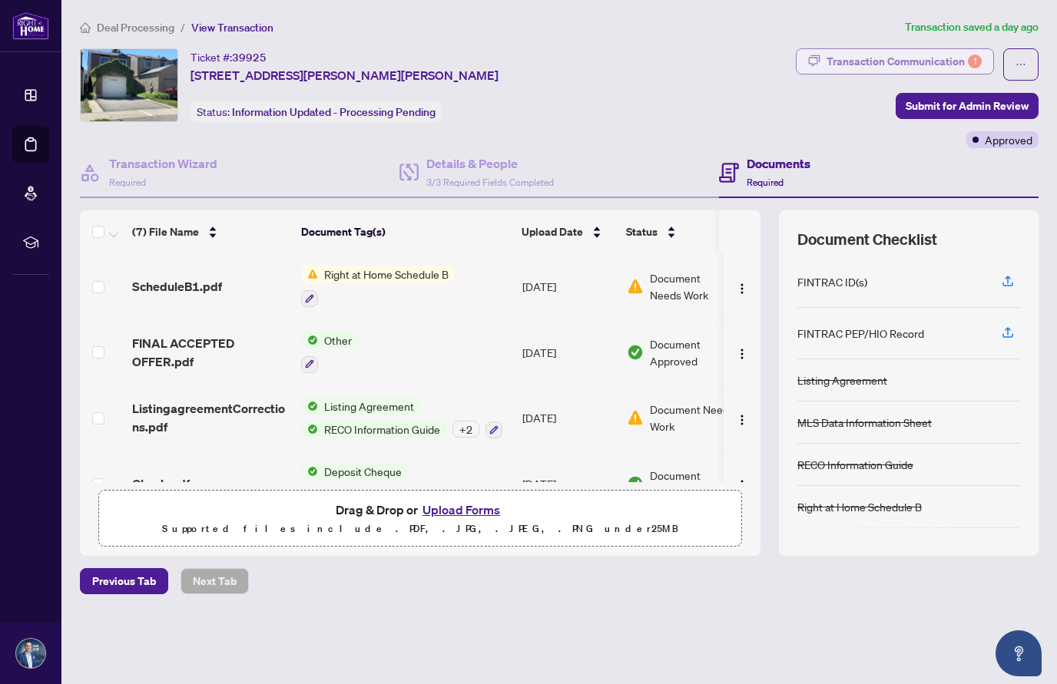
click at [883, 58] on div "Transaction Communication 1" at bounding box center [904, 61] width 155 height 25
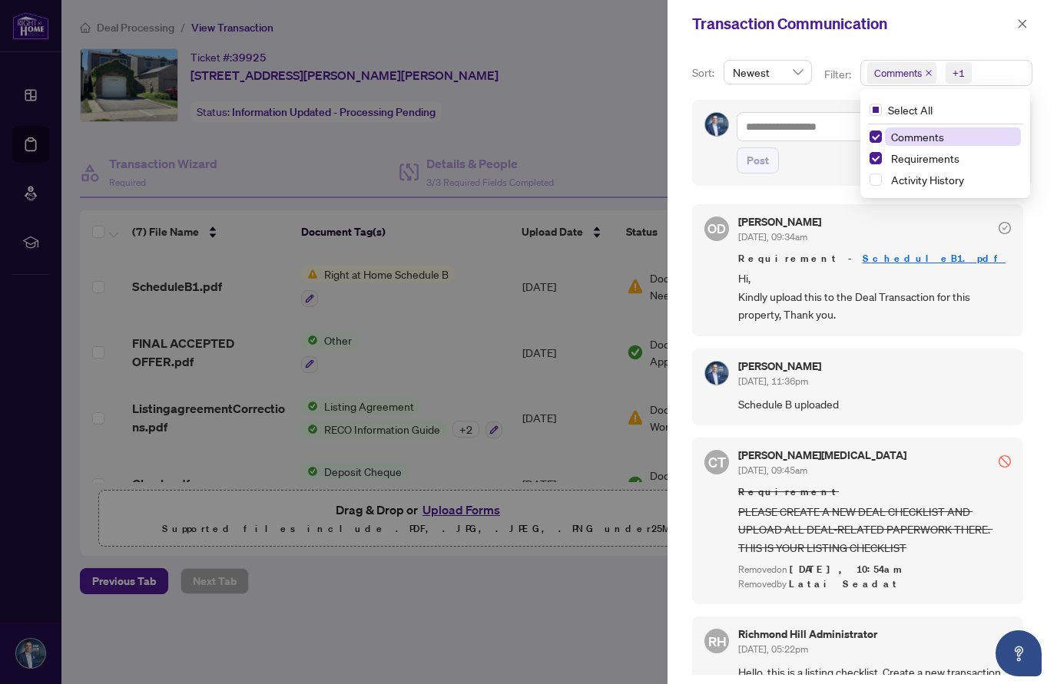
click at [876, 77] on span "Comments" at bounding box center [898, 72] width 48 height 15
click at [872, 136] on span "Select Comments" at bounding box center [876, 137] width 12 height 12
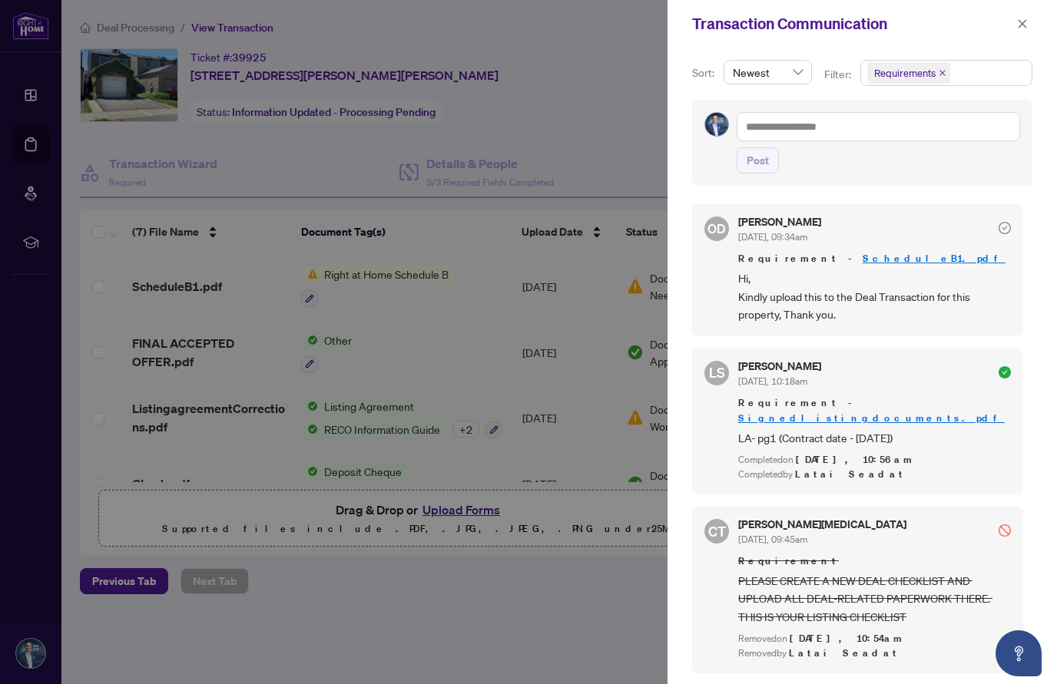
click at [813, 167] on div "Post" at bounding box center [878, 161] width 283 height 26
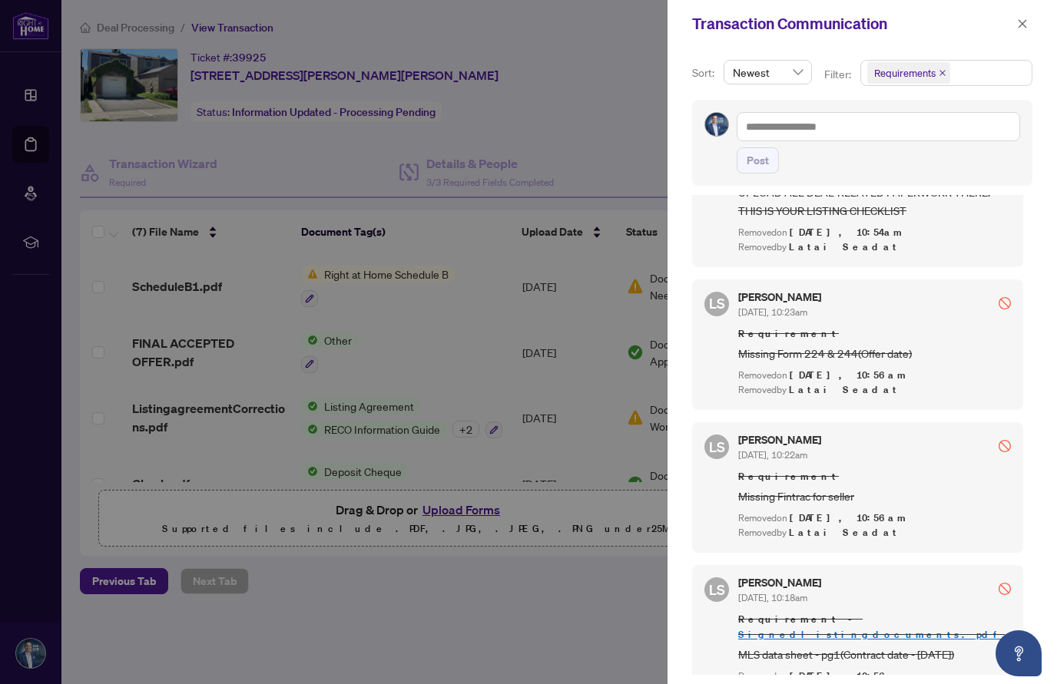
scroll to position [3, 0]
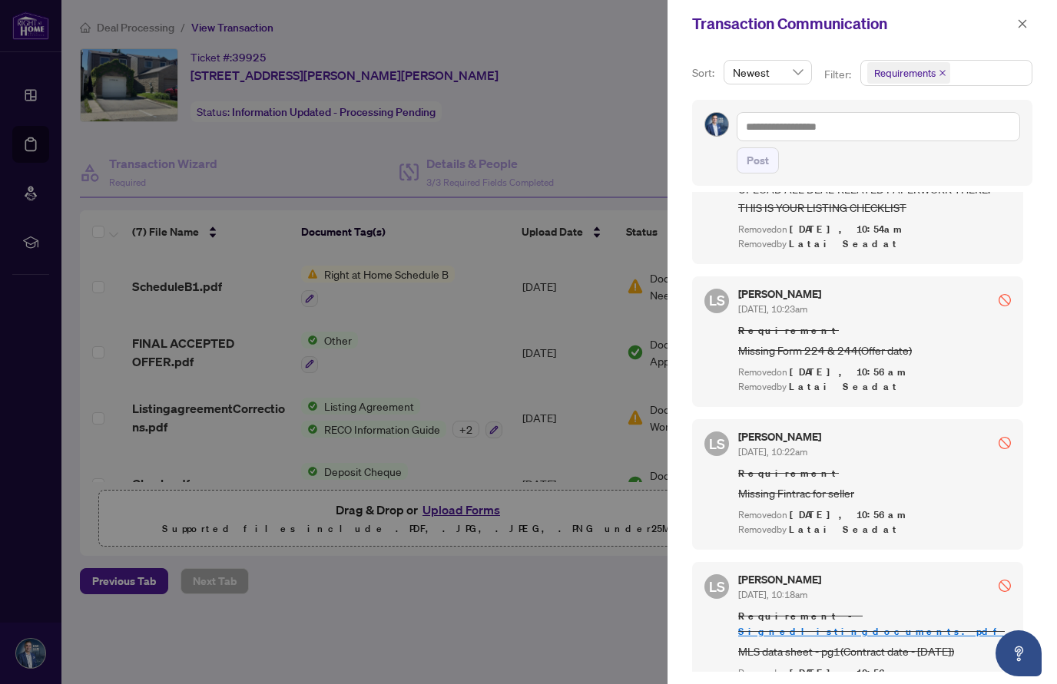
click at [512, 608] on div at bounding box center [528, 342] width 1057 height 684
click at [1019, 24] on icon "close" at bounding box center [1022, 23] width 11 height 11
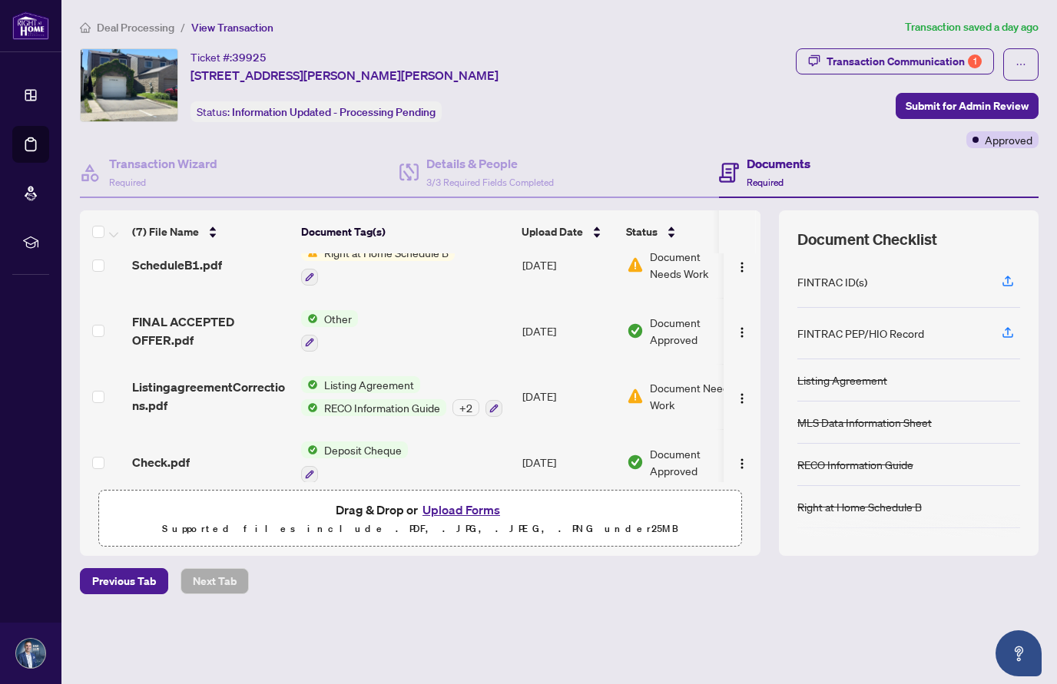
scroll to position [23, 0]
click at [353, 375] on span "Listing Agreement" at bounding box center [369, 383] width 102 height 17
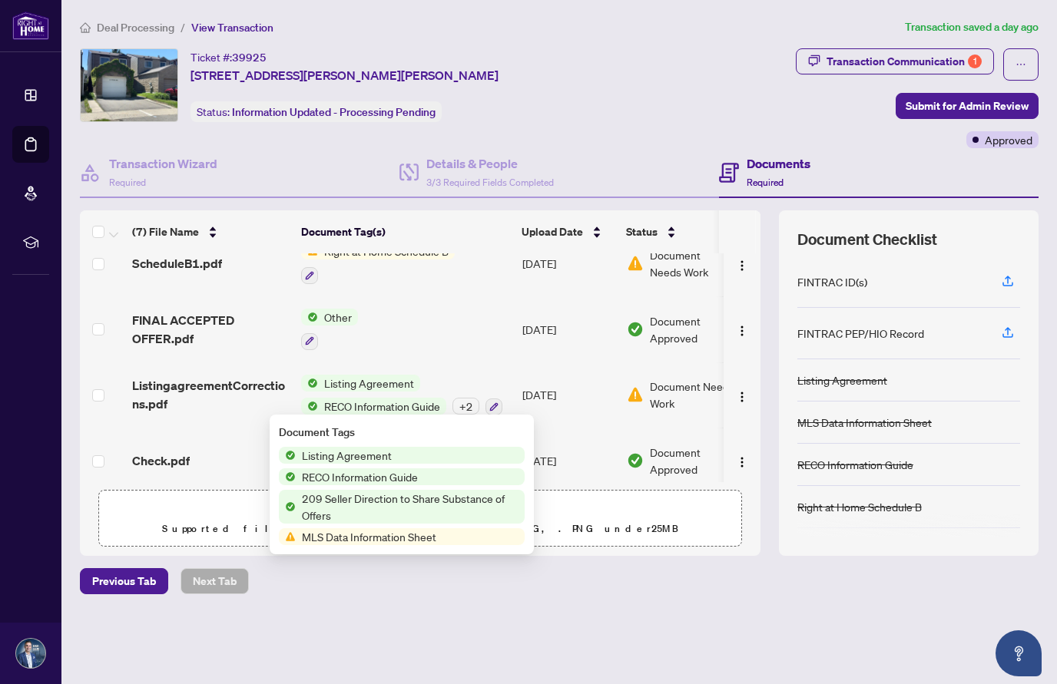
click at [343, 457] on span "Listing Agreement" at bounding box center [347, 455] width 102 height 17
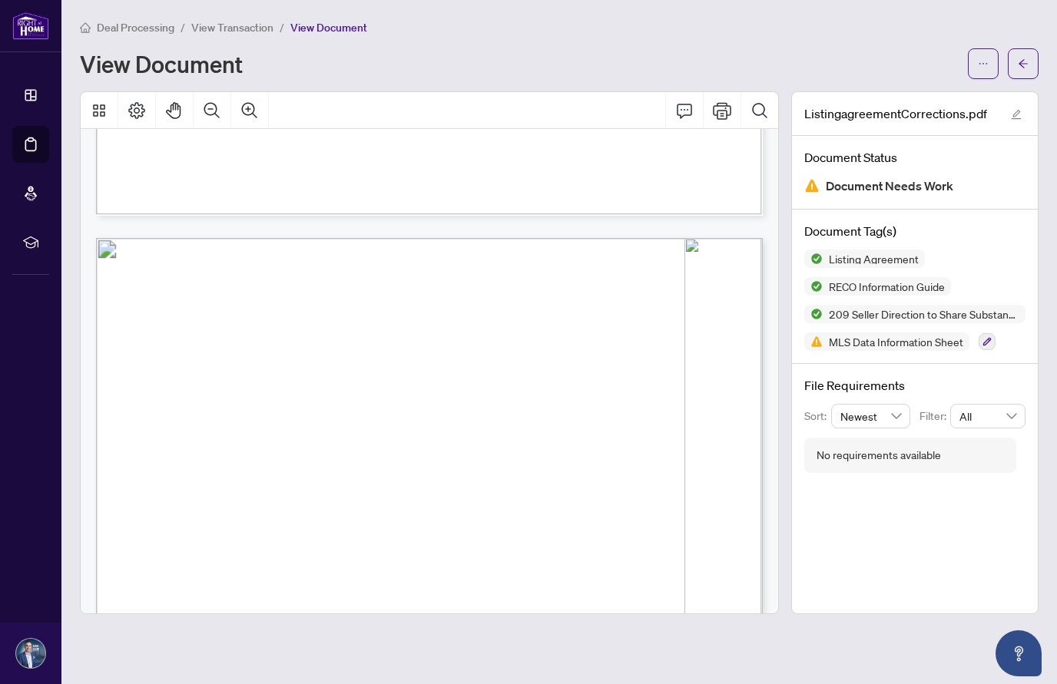
scroll to position [17265, 0]
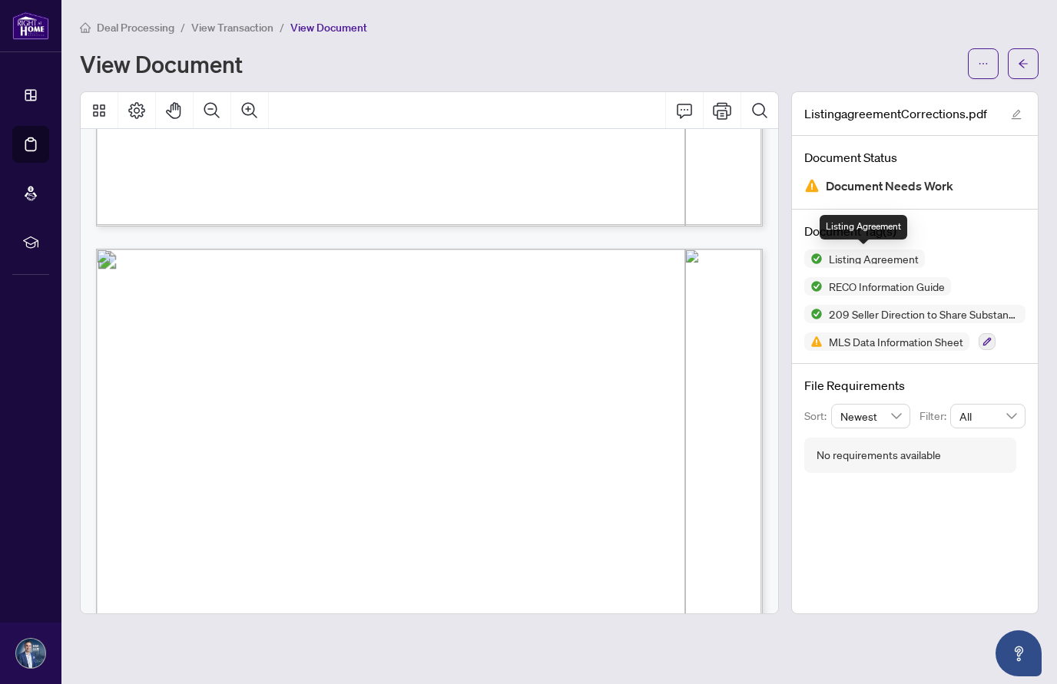
click at [856, 259] on span "Listing Agreement" at bounding box center [874, 259] width 102 height 11
click at [1026, 68] on icon "arrow-left" at bounding box center [1023, 63] width 11 height 11
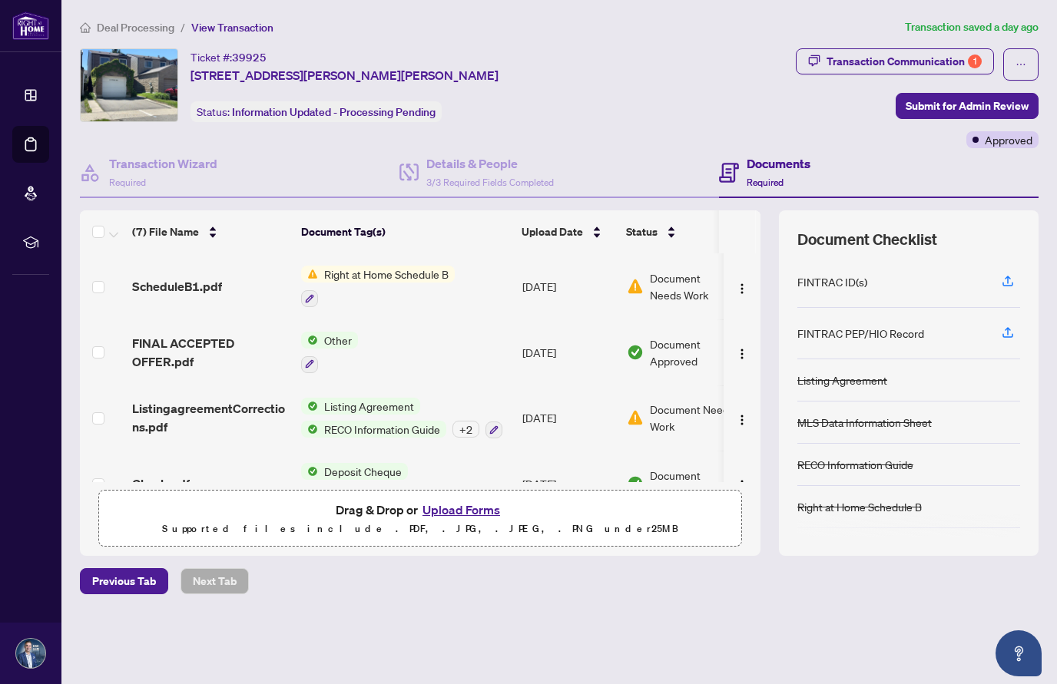
click at [333, 333] on span "Other" at bounding box center [338, 340] width 40 height 17
click at [303, 415] on span "Other" at bounding box center [329, 414] width 169 height 17
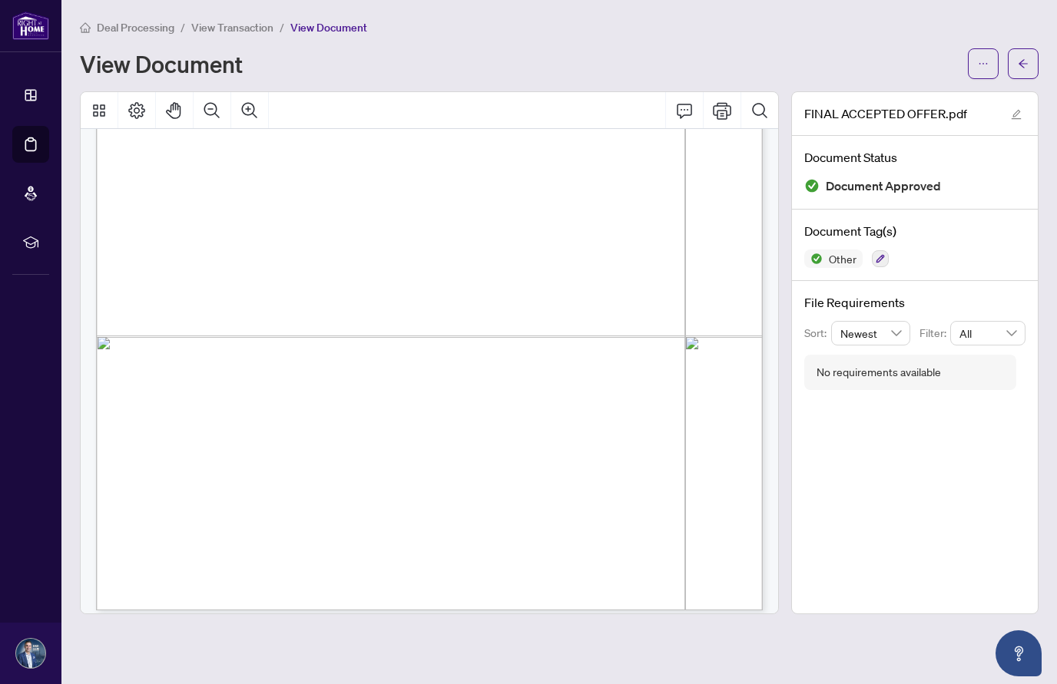
scroll to position [8371, 0]
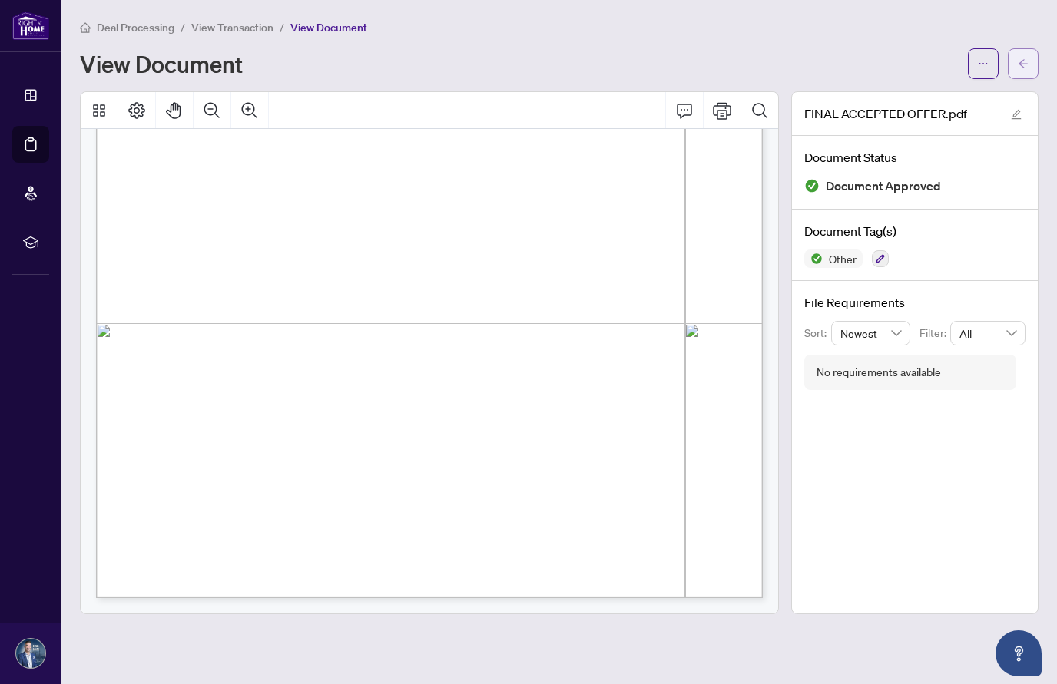
click at [1015, 62] on button "button" at bounding box center [1023, 63] width 31 height 31
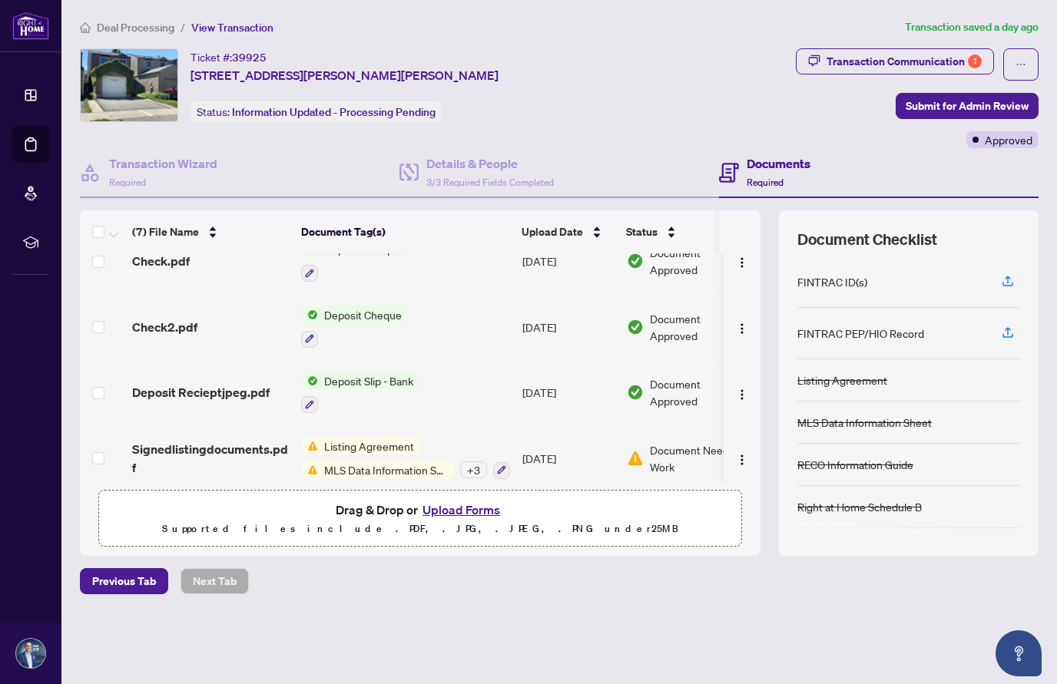
scroll to position [232, 0]
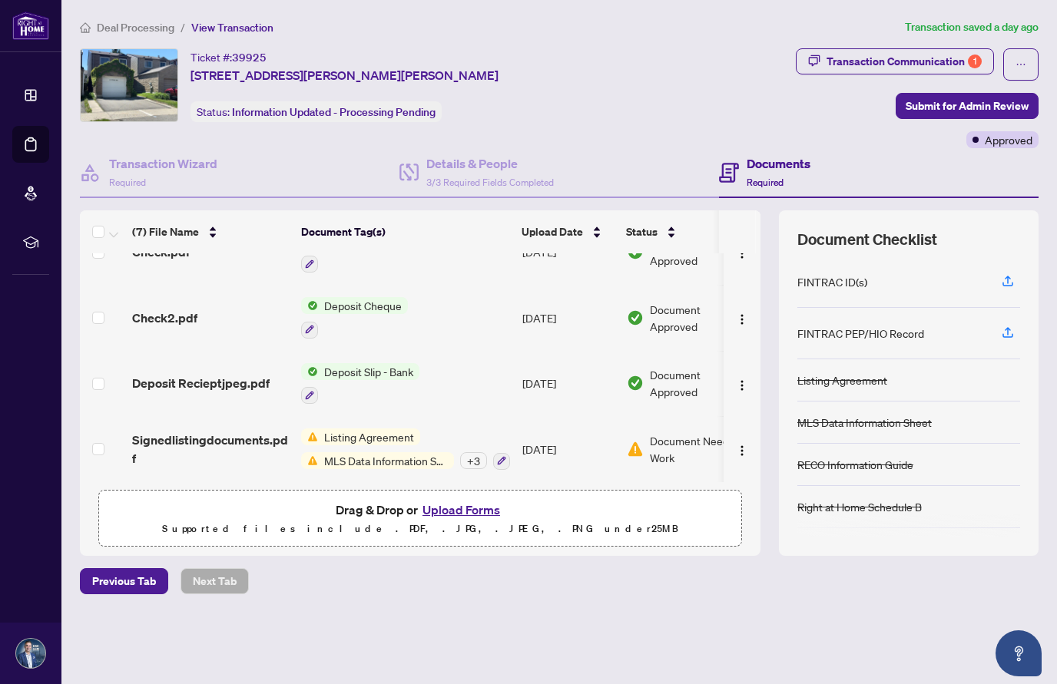
click at [474, 453] on div "+ 3" at bounding box center [473, 460] width 27 height 17
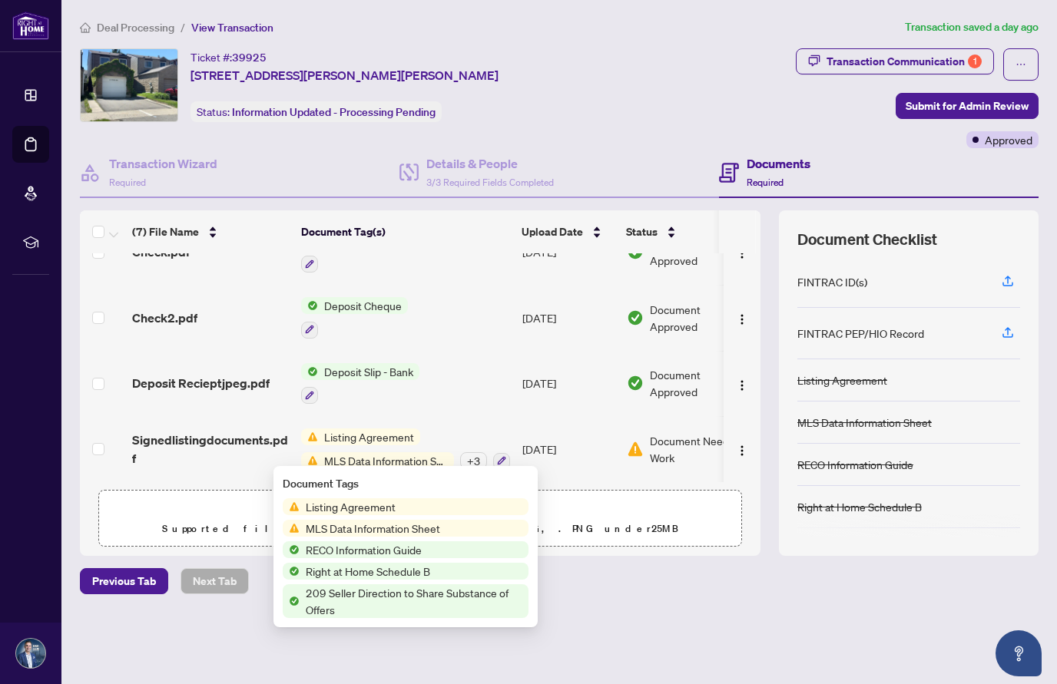
click at [406, 593] on span "209 Seller Direction to Share Substance of Offers" at bounding box center [414, 602] width 229 height 34
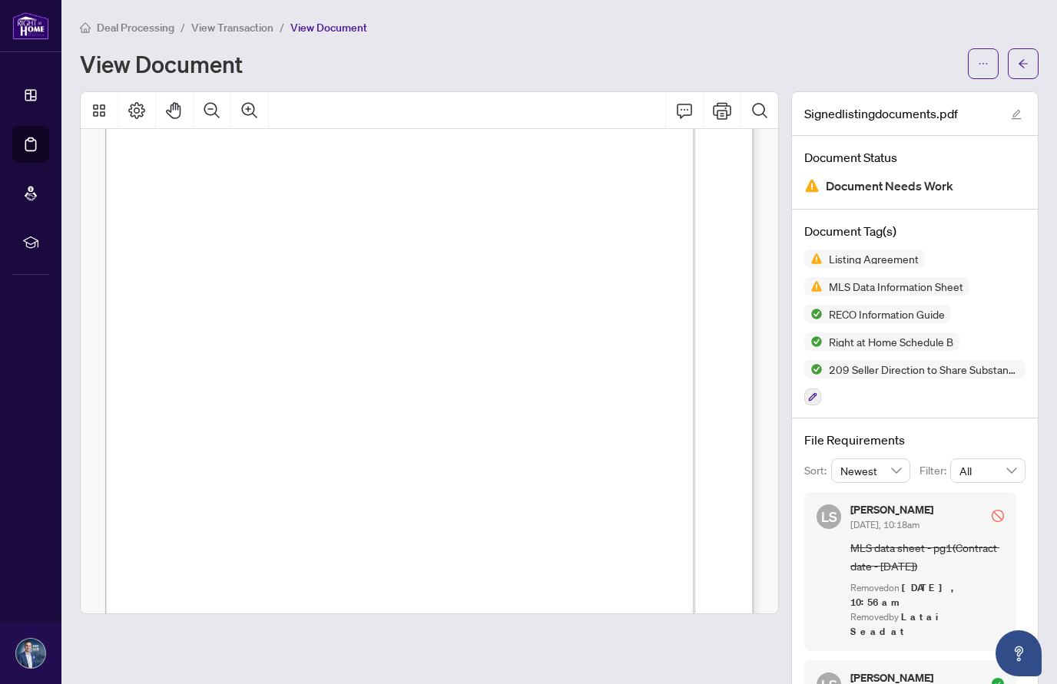
scroll to position [18681, 0]
click at [1013, 70] on button "button" at bounding box center [1023, 63] width 31 height 31
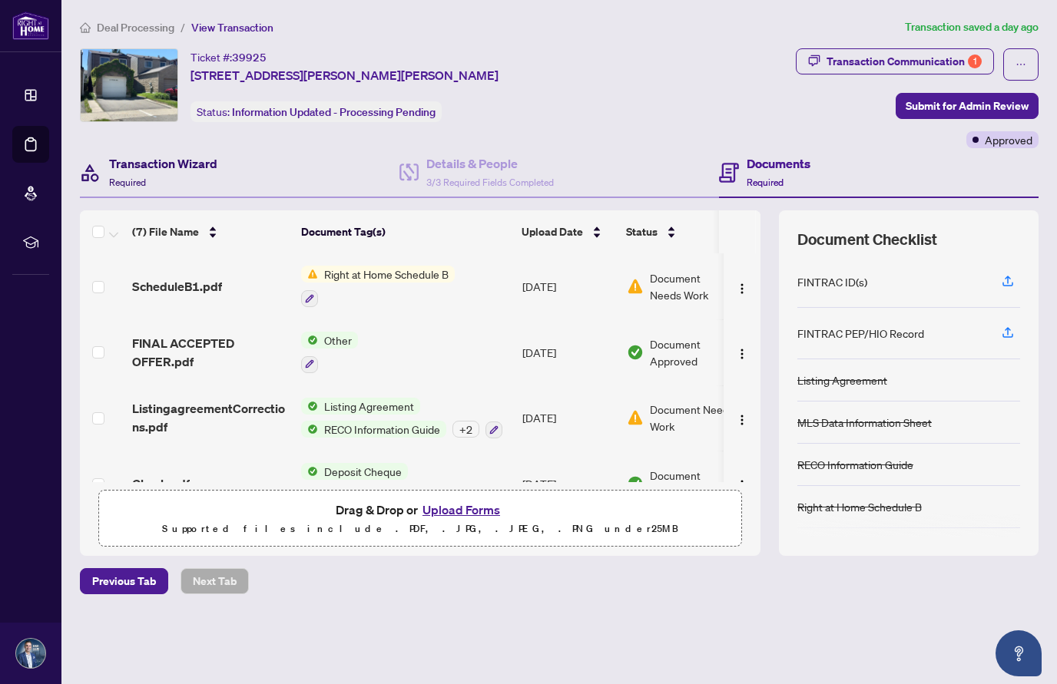
click at [141, 162] on h4 "Transaction Wizard" at bounding box center [163, 163] width 108 height 18
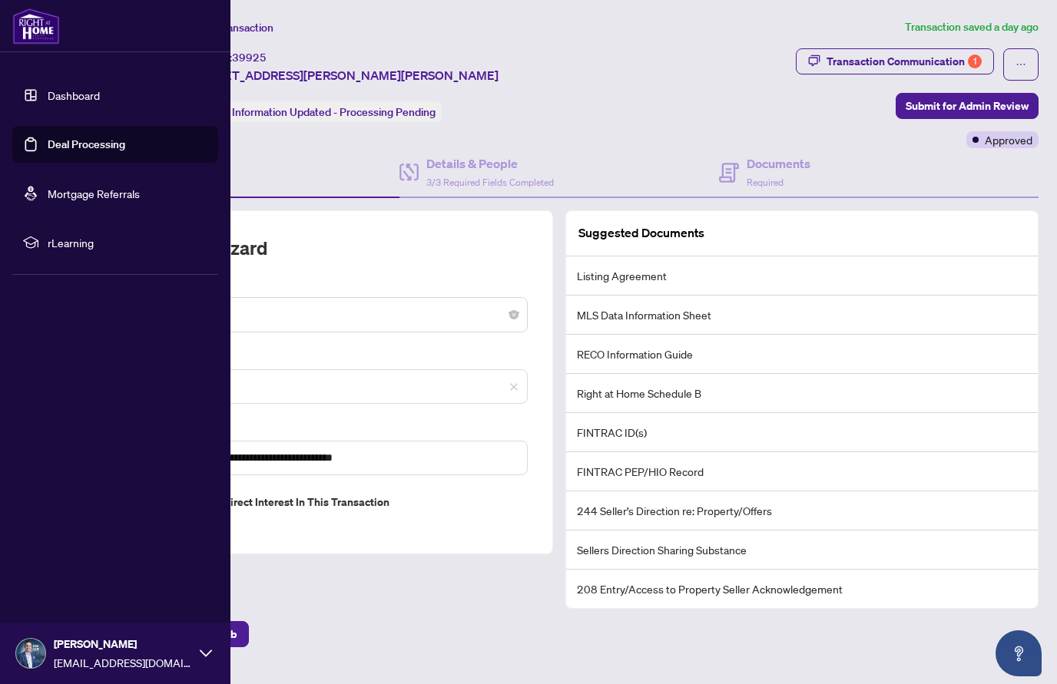
click at [74, 144] on link "Deal Processing" at bounding box center [87, 145] width 78 height 14
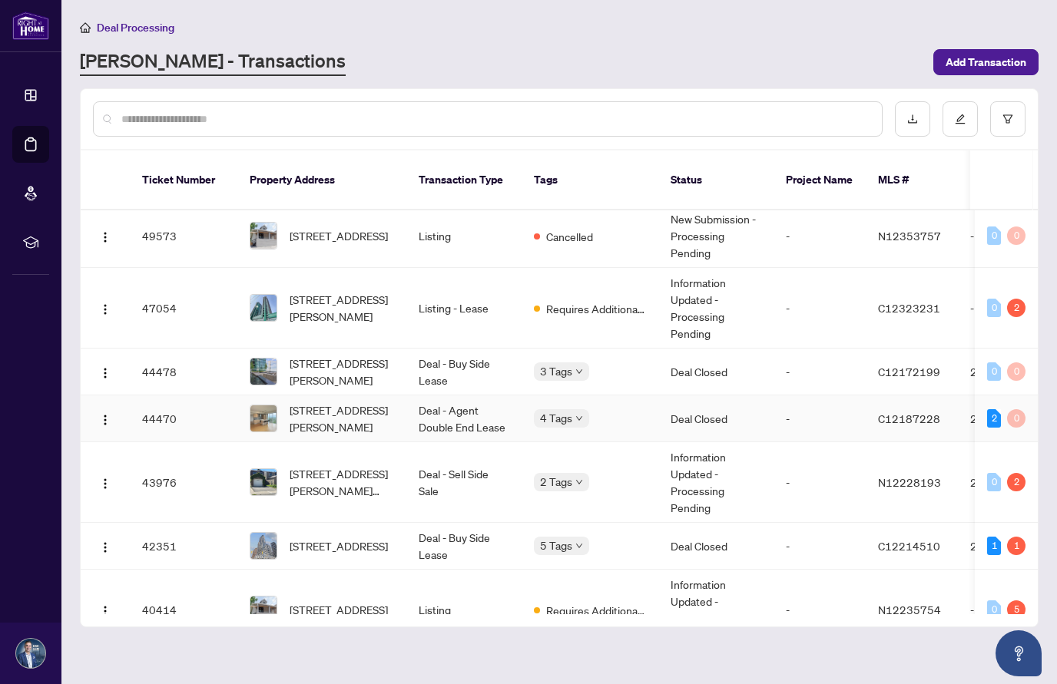
scroll to position [77, 0]
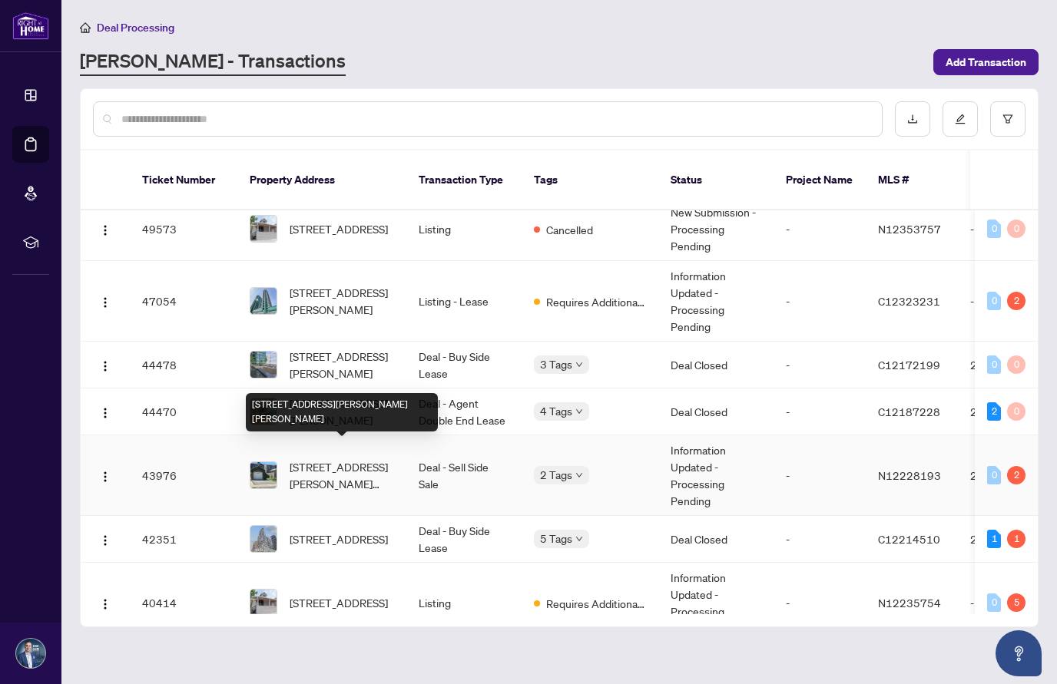
click at [336, 459] on span "[STREET_ADDRESS][PERSON_NAME][PERSON_NAME]" at bounding box center [342, 476] width 104 height 34
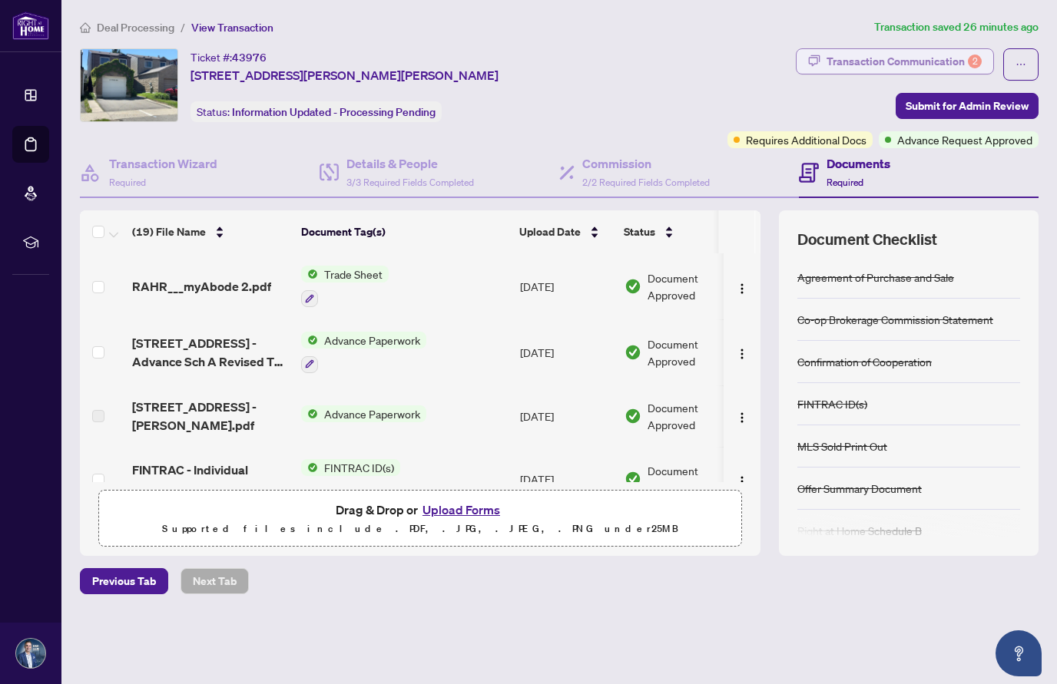
click at [931, 57] on div "Transaction Communication 2" at bounding box center [904, 61] width 155 height 25
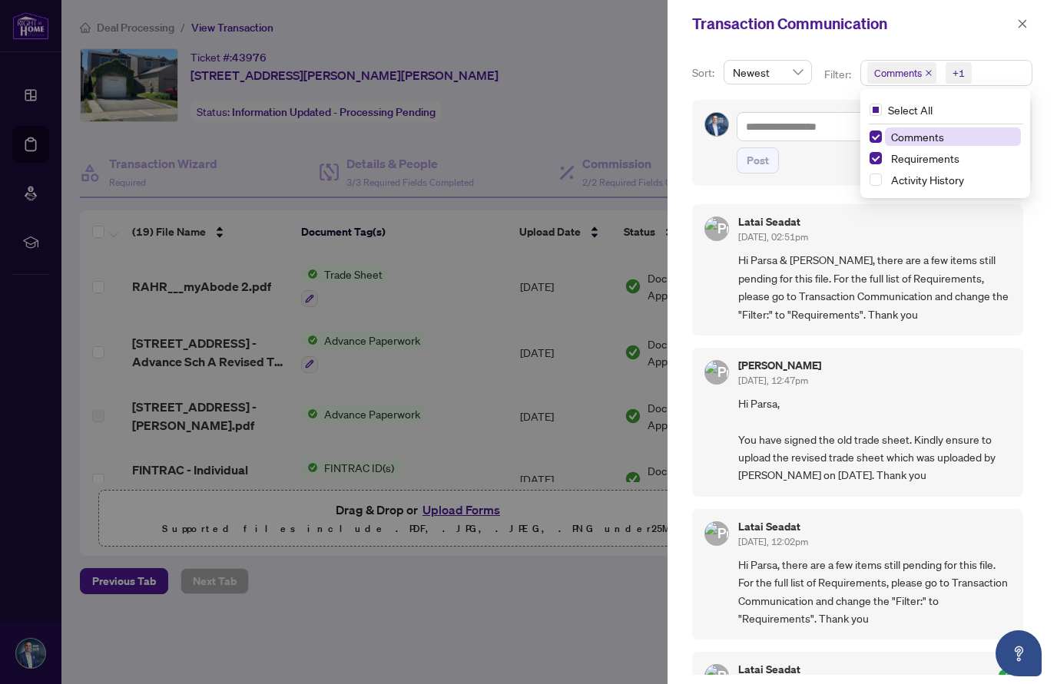
click at [898, 72] on span "Comments" at bounding box center [898, 72] width 48 height 15
click at [870, 138] on span "Select Comments" at bounding box center [876, 137] width 12 height 12
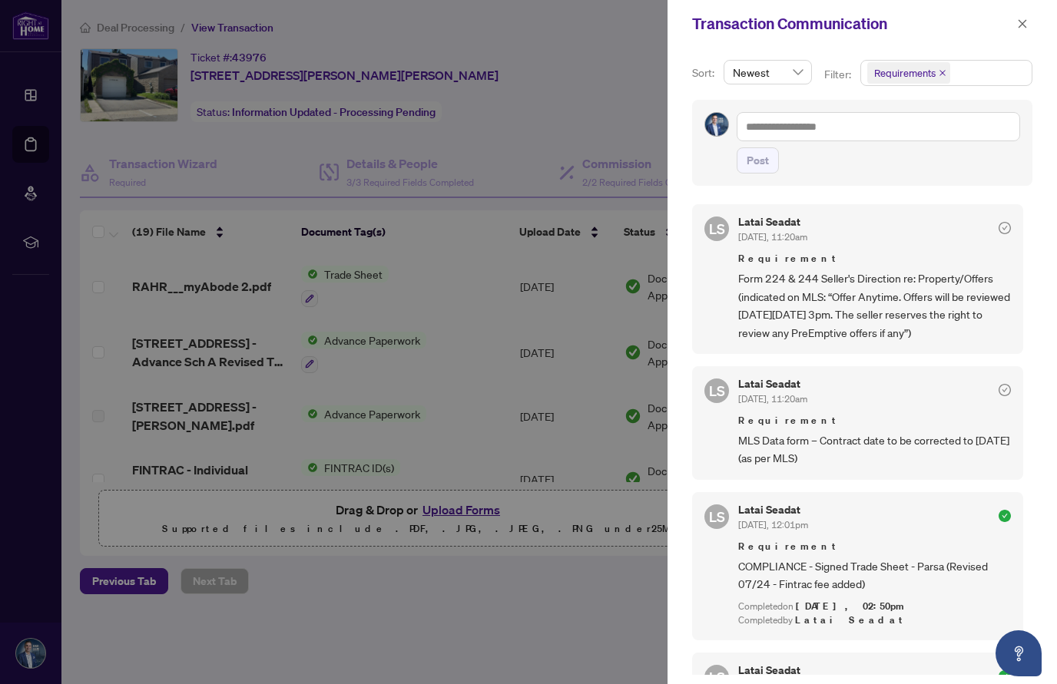
click at [643, 111] on div at bounding box center [528, 342] width 1057 height 684
click at [1021, 24] on icon "close" at bounding box center [1023, 23] width 8 height 8
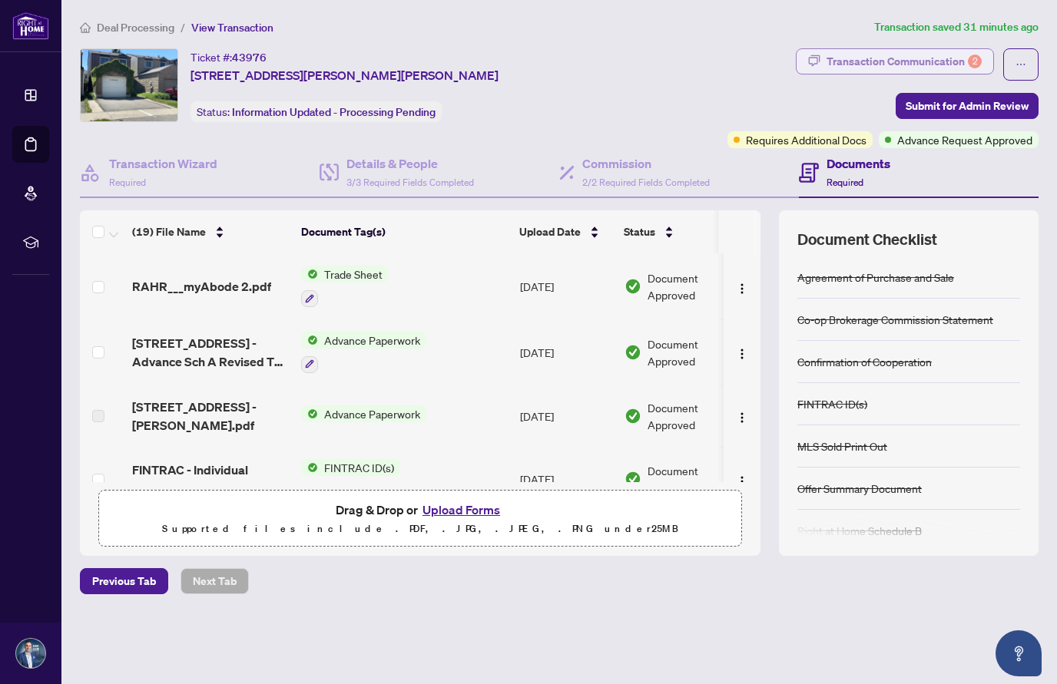
click at [930, 62] on div "Transaction Communication 2" at bounding box center [904, 61] width 155 height 25
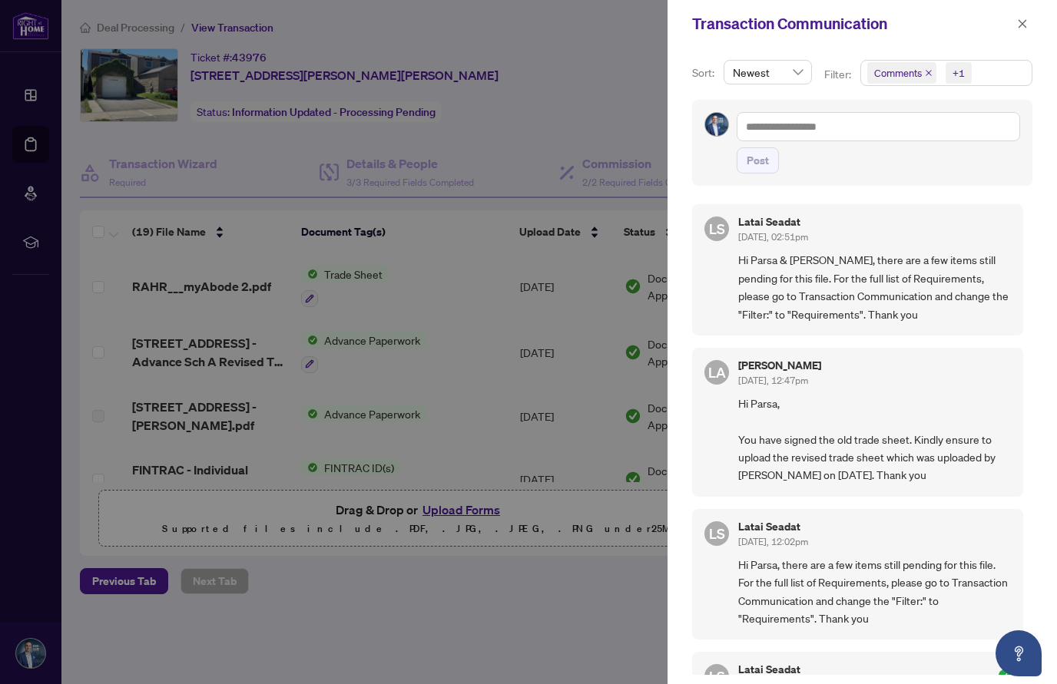
click at [885, 77] on span "Comments" at bounding box center [898, 72] width 48 height 15
click at [870, 134] on span "Select Comments" at bounding box center [876, 137] width 12 height 12
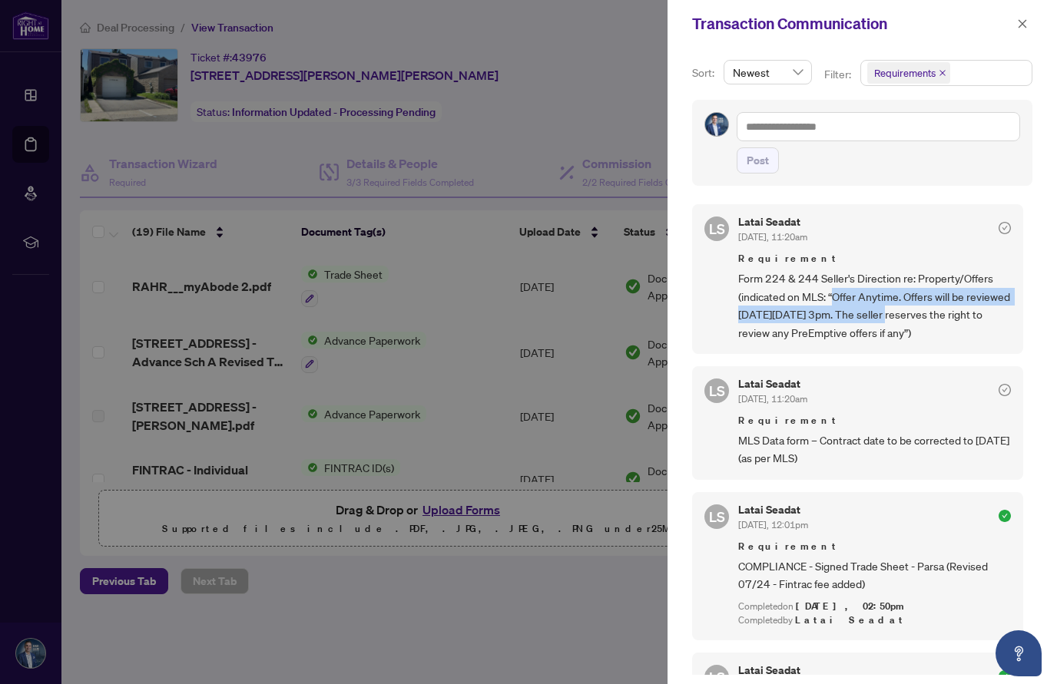
drag, startPoint x: 833, startPoint y: 295, endPoint x: 959, endPoint y: 341, distance: 134.2
click at [937, 309] on span "Form 224 & 244 Seller's Direction re: Property/Offers (indicated on MLS: “Offer…" at bounding box center [874, 306] width 273 height 72
click at [954, 342] on span "Form 224 & 244 Seller's Direction re: Property/Offers (indicated on MLS: “Offer…" at bounding box center [874, 306] width 273 height 72
drag, startPoint x: 966, startPoint y: 314, endPoint x: 945, endPoint y: 375, distance: 64.4
click at [945, 375] on div "[PERSON_NAME] Seadat [DATE], 11:20am Requirement Form 224 & 244 Seller's Direct…" at bounding box center [862, 435] width 340 height 480
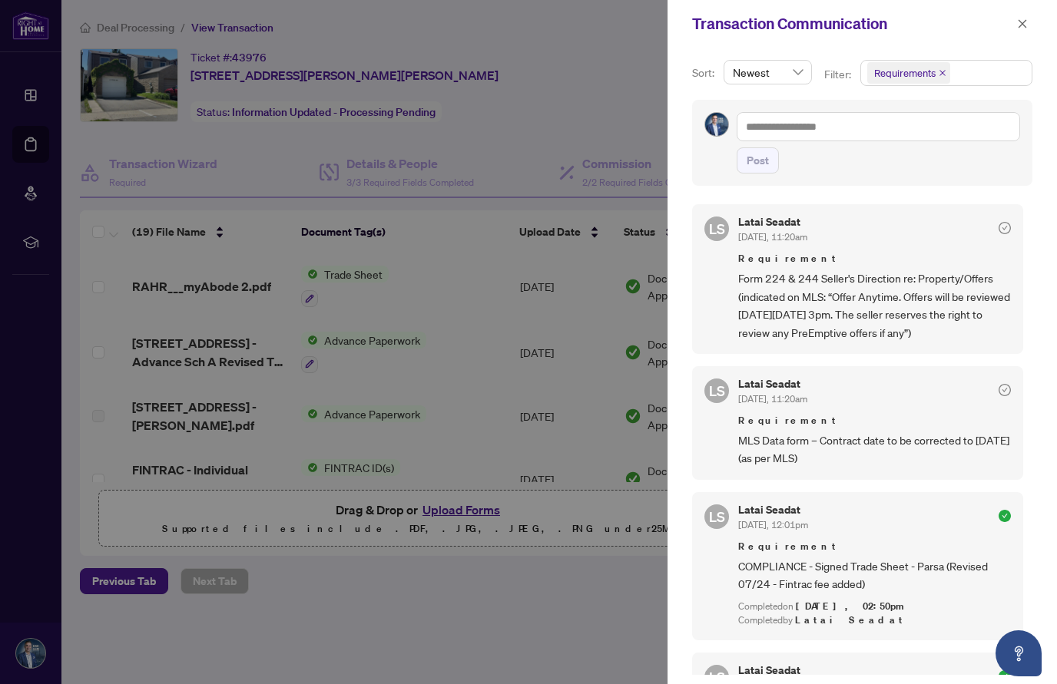
copy span "The seller reserves the right to review any PreEmptive offers if any”)"
